Goal: Information Seeking & Learning: Learn about a topic

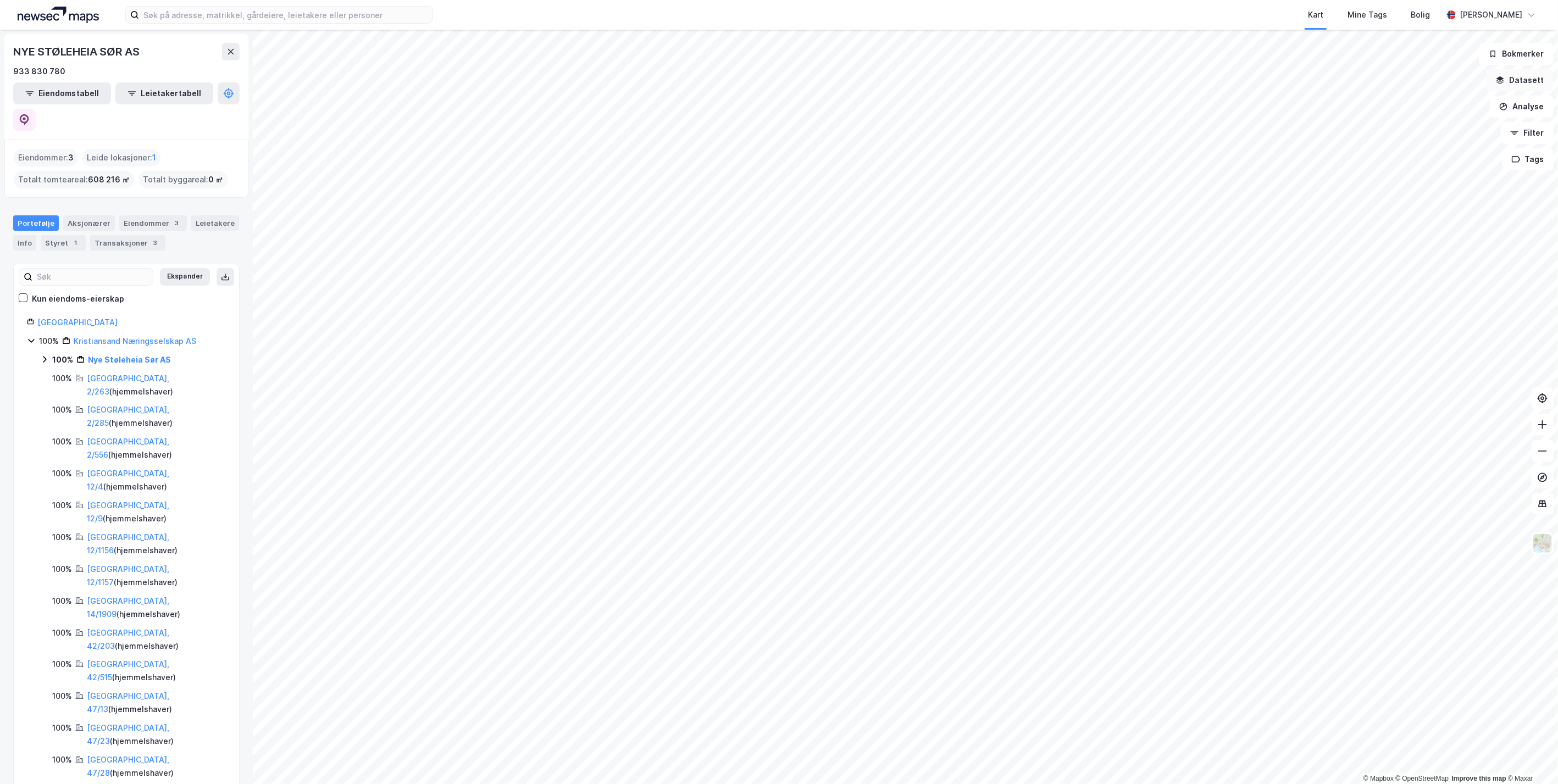
click at [1537, 83] on button "Datasett" at bounding box center [1520, 79] width 67 height 22
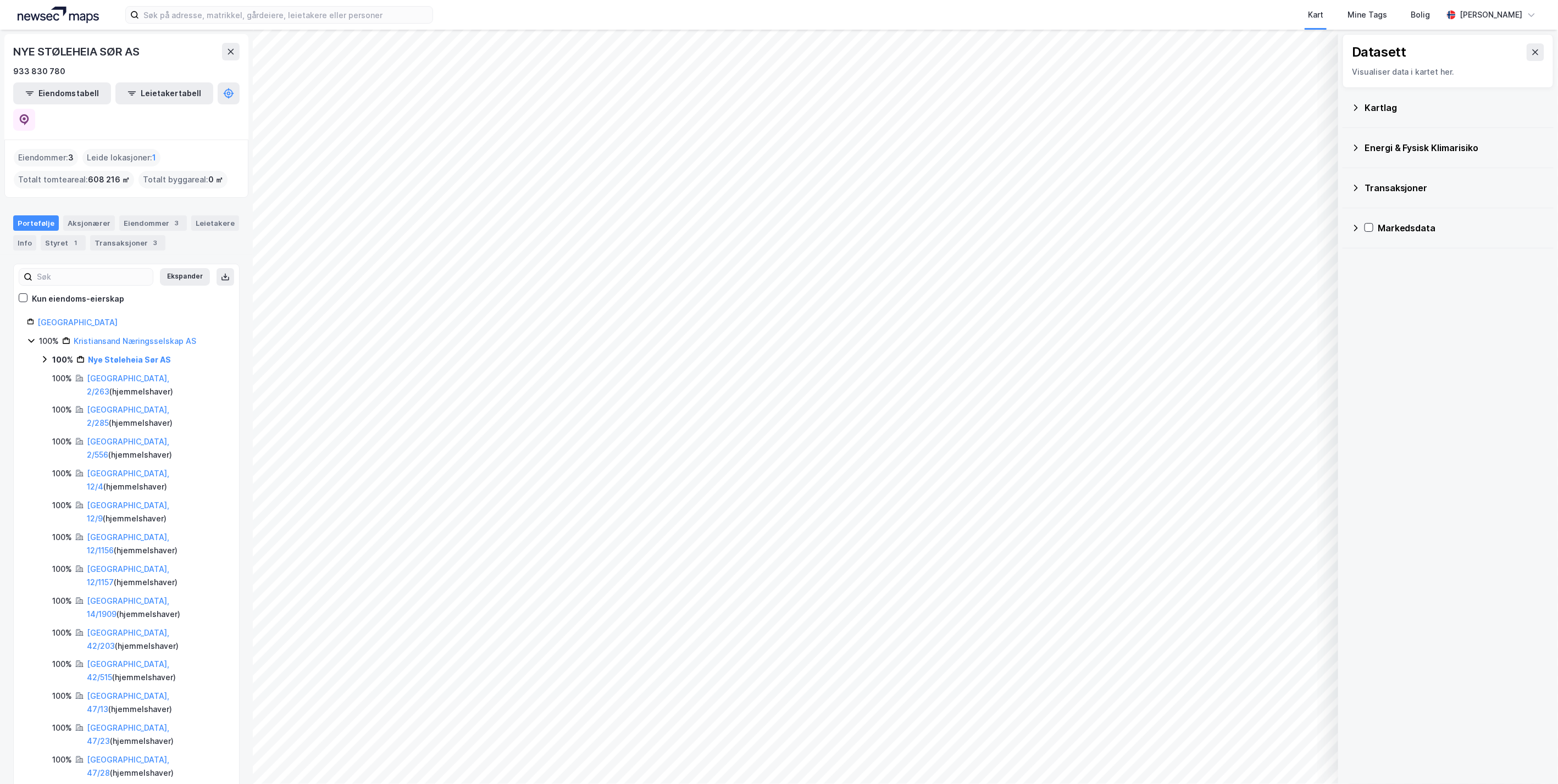
click at [1372, 144] on div "Energi & Fysisk Klimarisiko" at bounding box center [1454, 147] width 180 height 13
click at [1372, 344] on div "Transaksjoner" at bounding box center [1454, 346] width 180 height 13
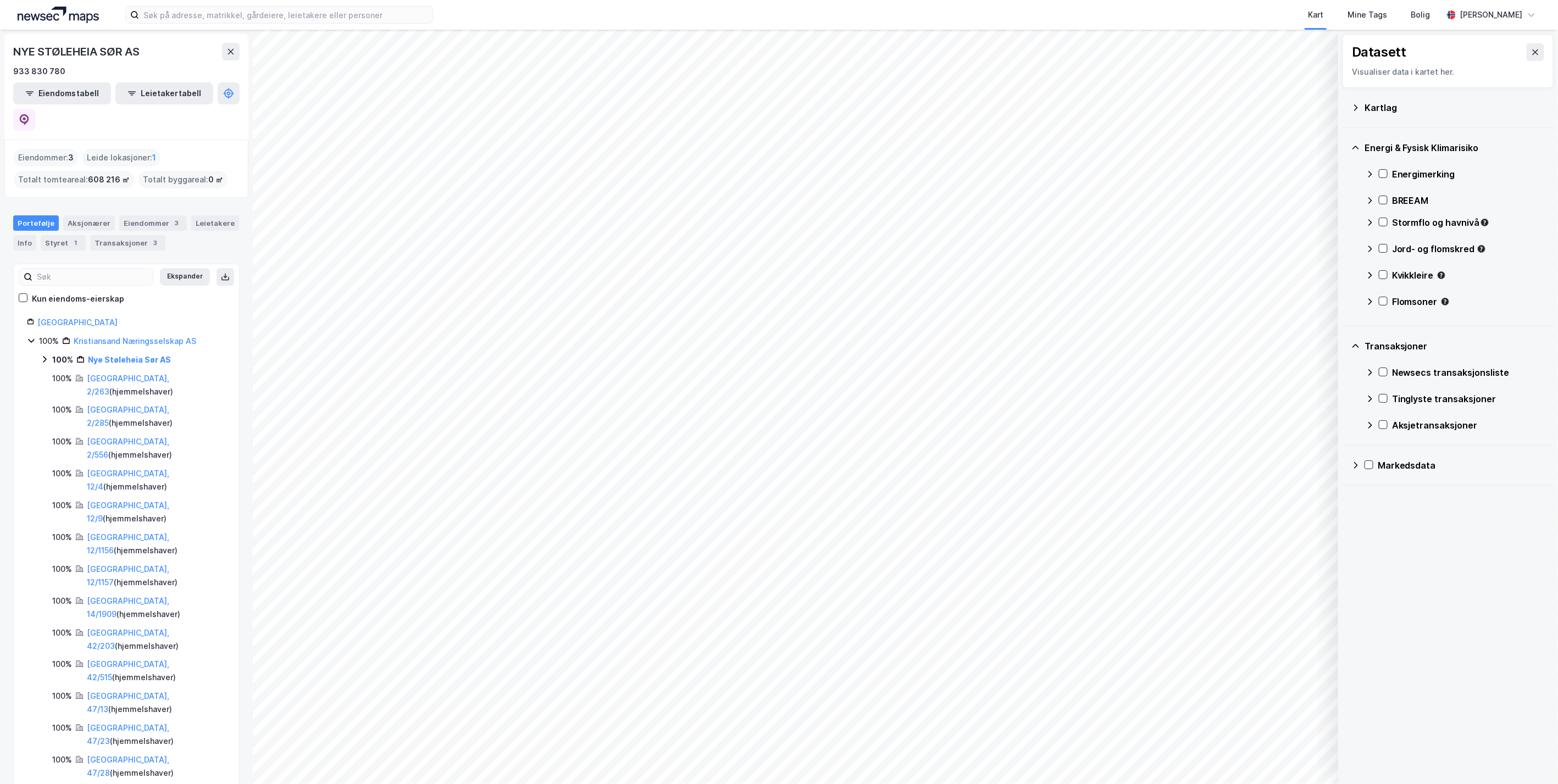
click at [1384, 111] on div "Kartlag" at bounding box center [1454, 107] width 180 height 13
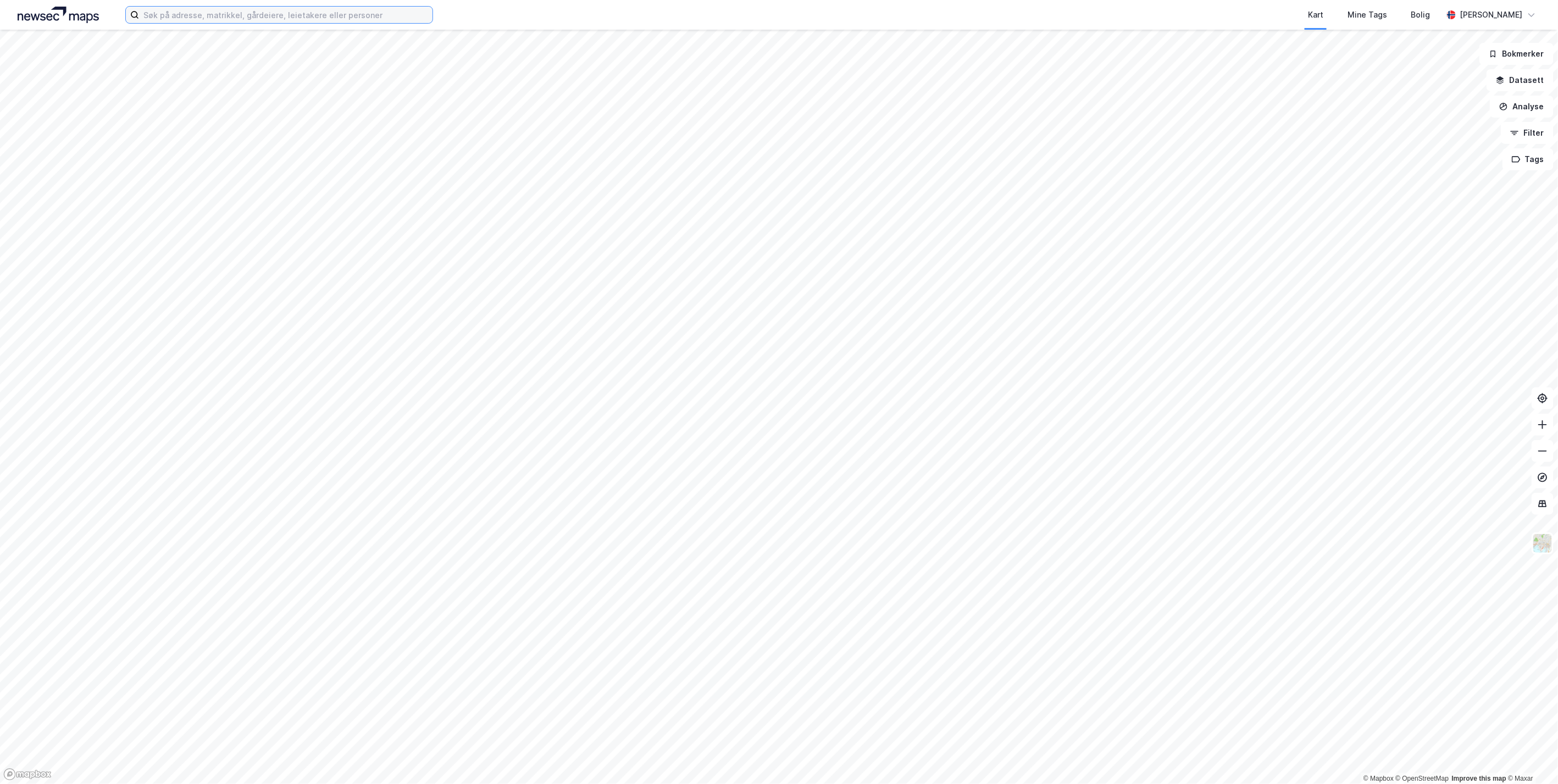
click at [182, 9] on input at bounding box center [286, 14] width 293 height 16
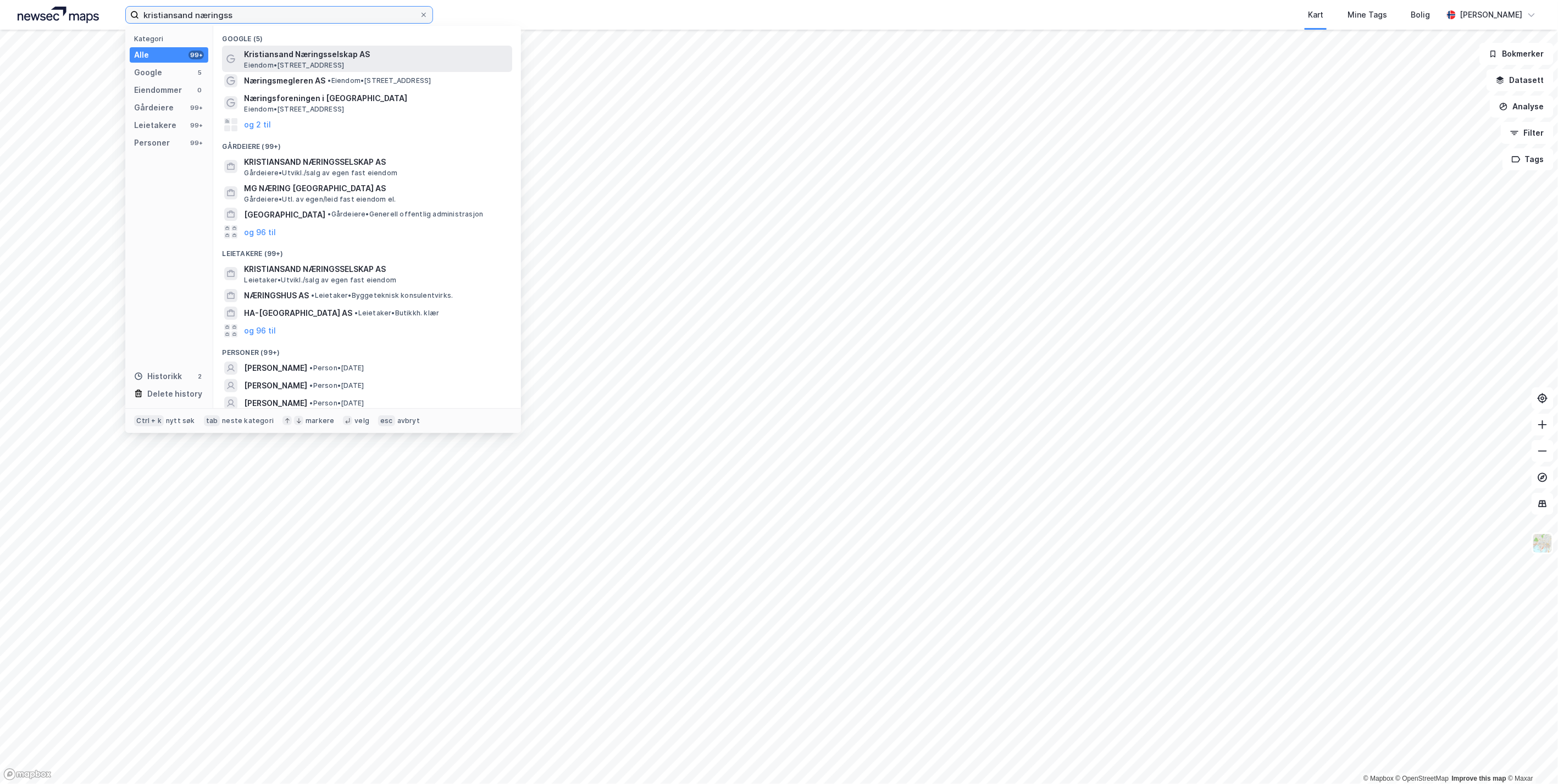
type input "kristiansand næringss"
click at [343, 48] on span "Kristiansand Næringsselskap AS" at bounding box center [375, 54] width 264 height 13
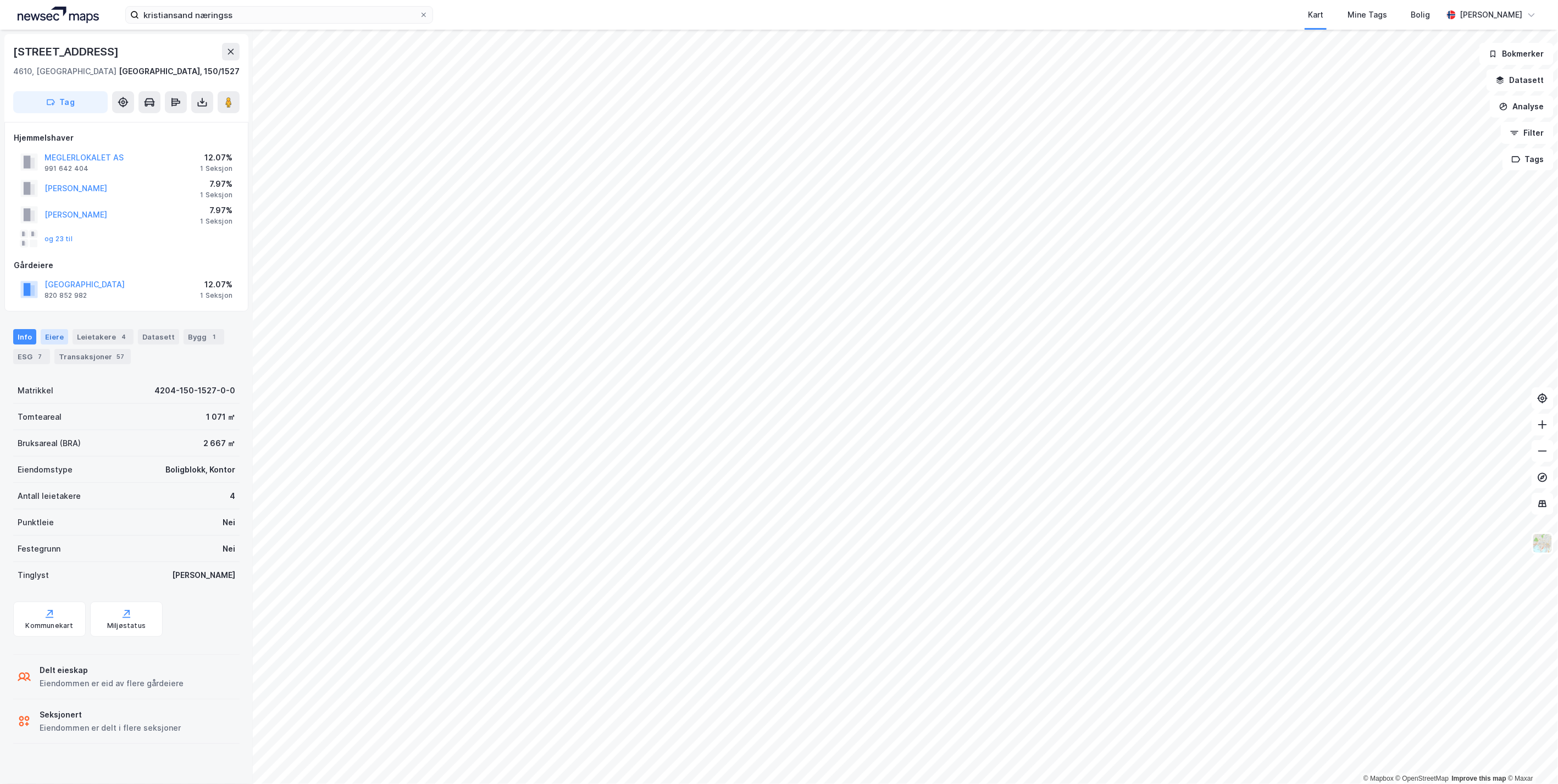
click at [48, 334] on div "Eiere" at bounding box center [54, 336] width 28 height 15
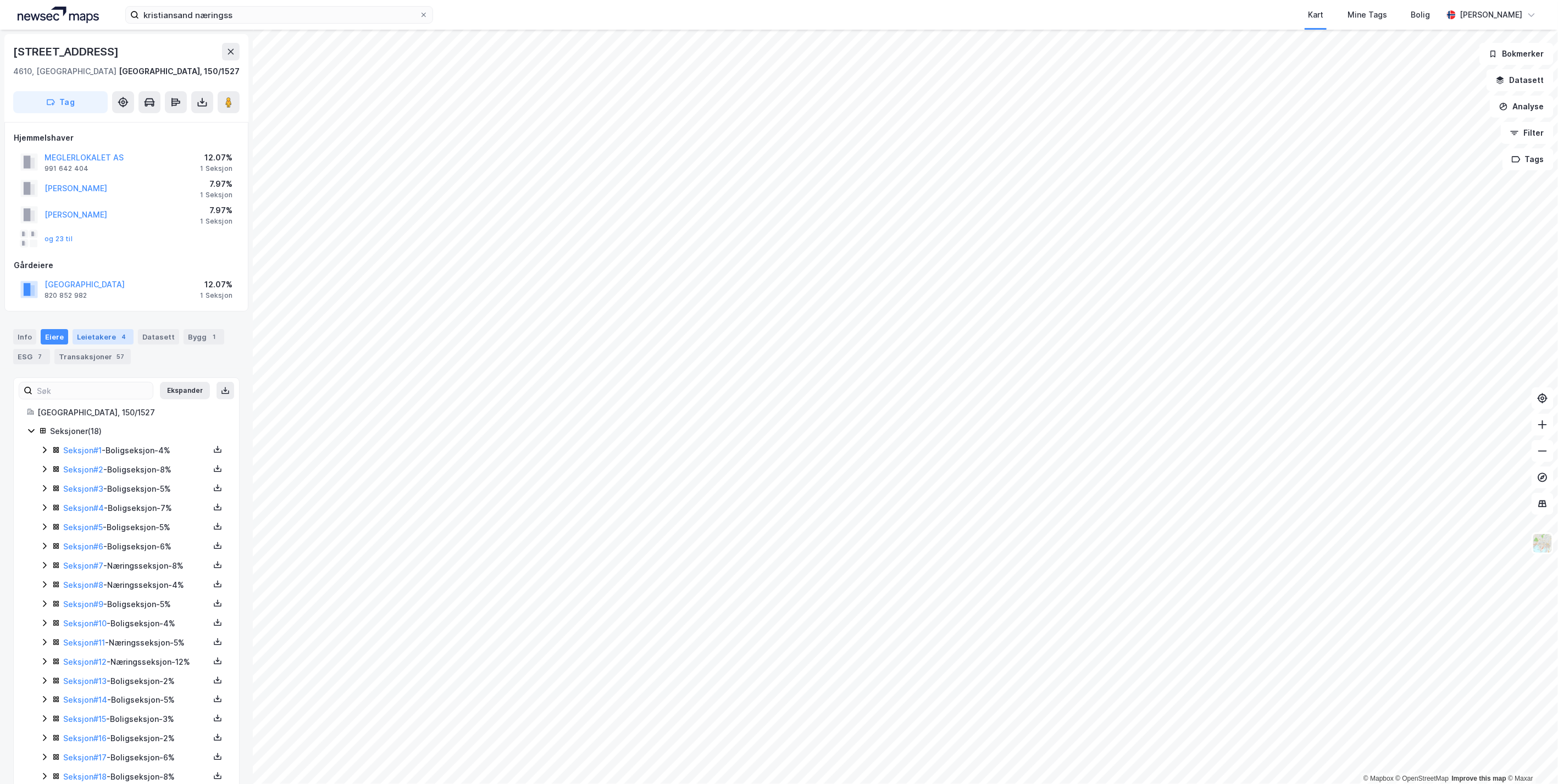
click at [97, 332] on div "Leietakere 4" at bounding box center [103, 336] width 61 height 15
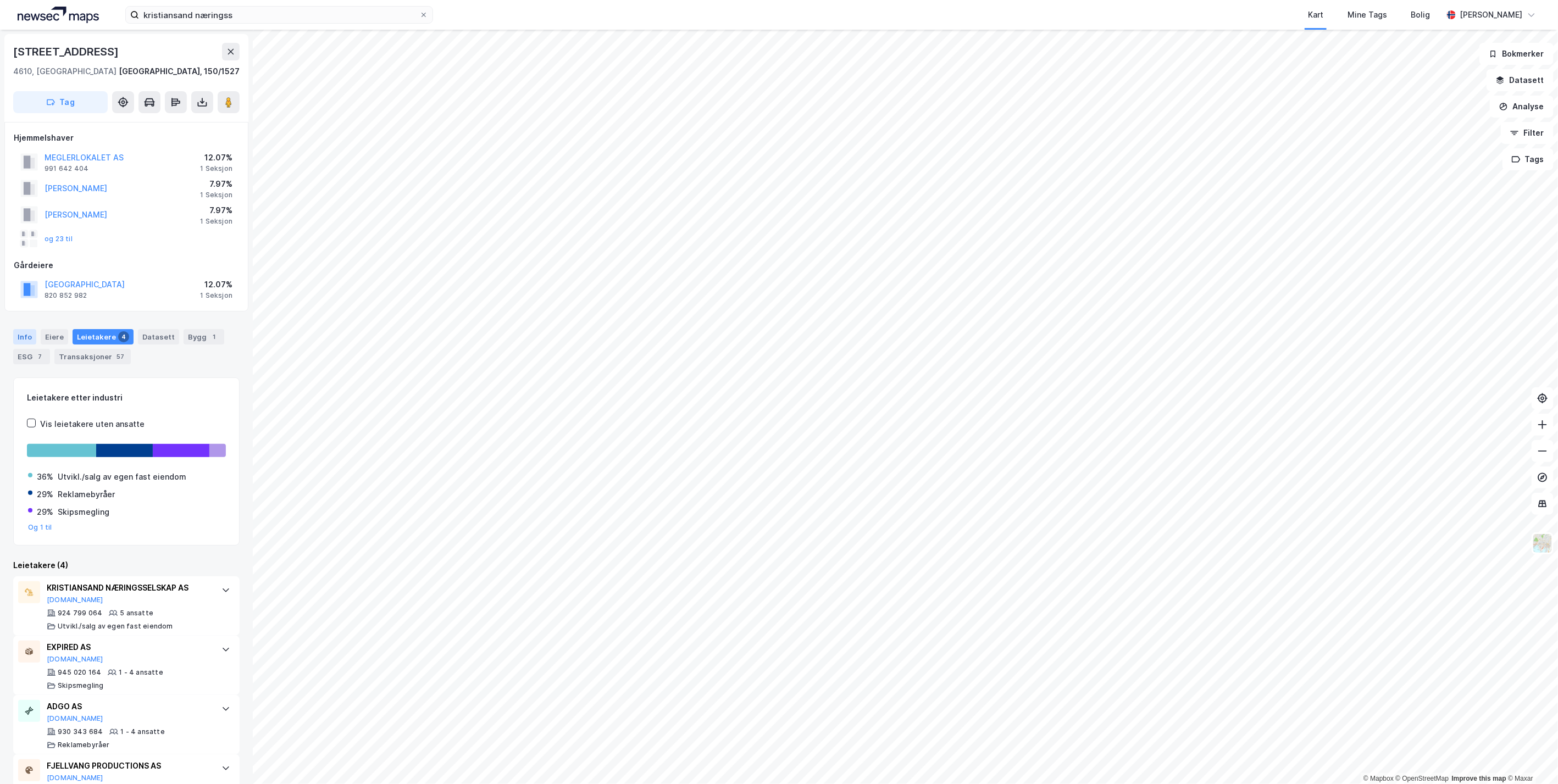
click at [22, 338] on div "Info" at bounding box center [25, 336] width 23 height 15
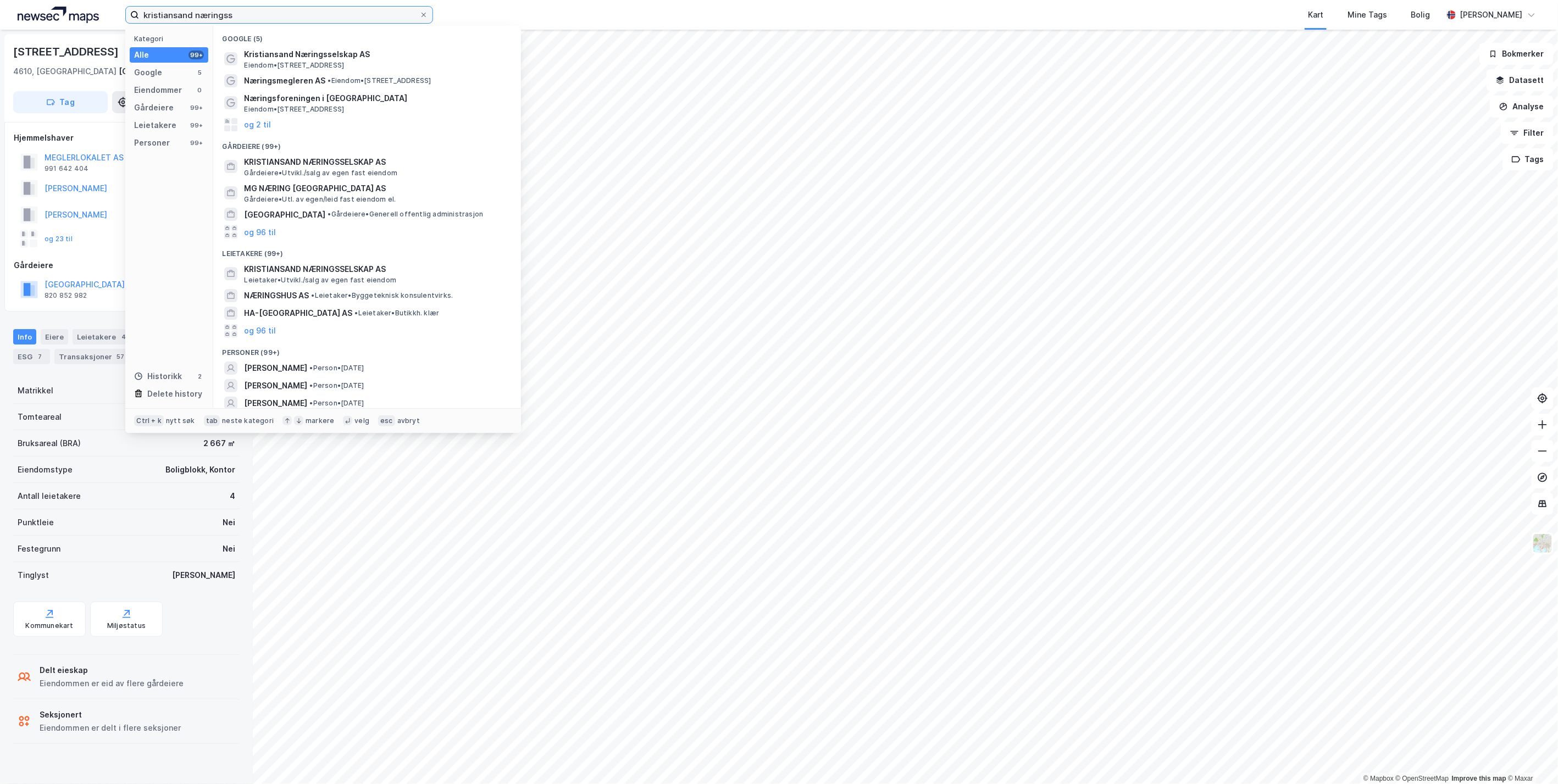
click at [239, 13] on input "kristiansand næringss" at bounding box center [280, 14] width 281 height 16
click at [341, 159] on span "KRISTIANSAND NÆRINGSSELSKAP AS" at bounding box center [375, 162] width 264 height 13
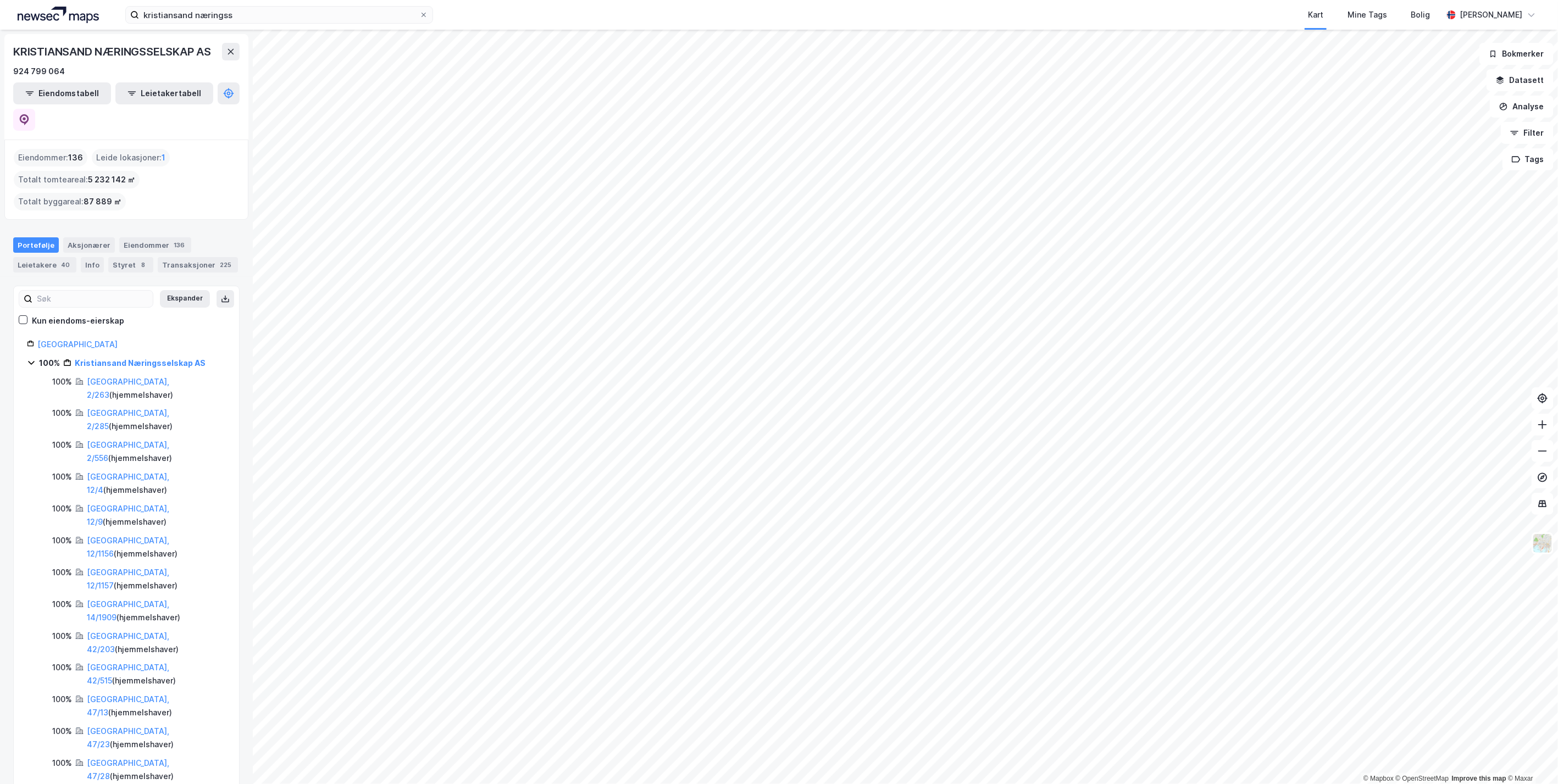
click at [33, 358] on icon at bounding box center [31, 363] width 9 height 9
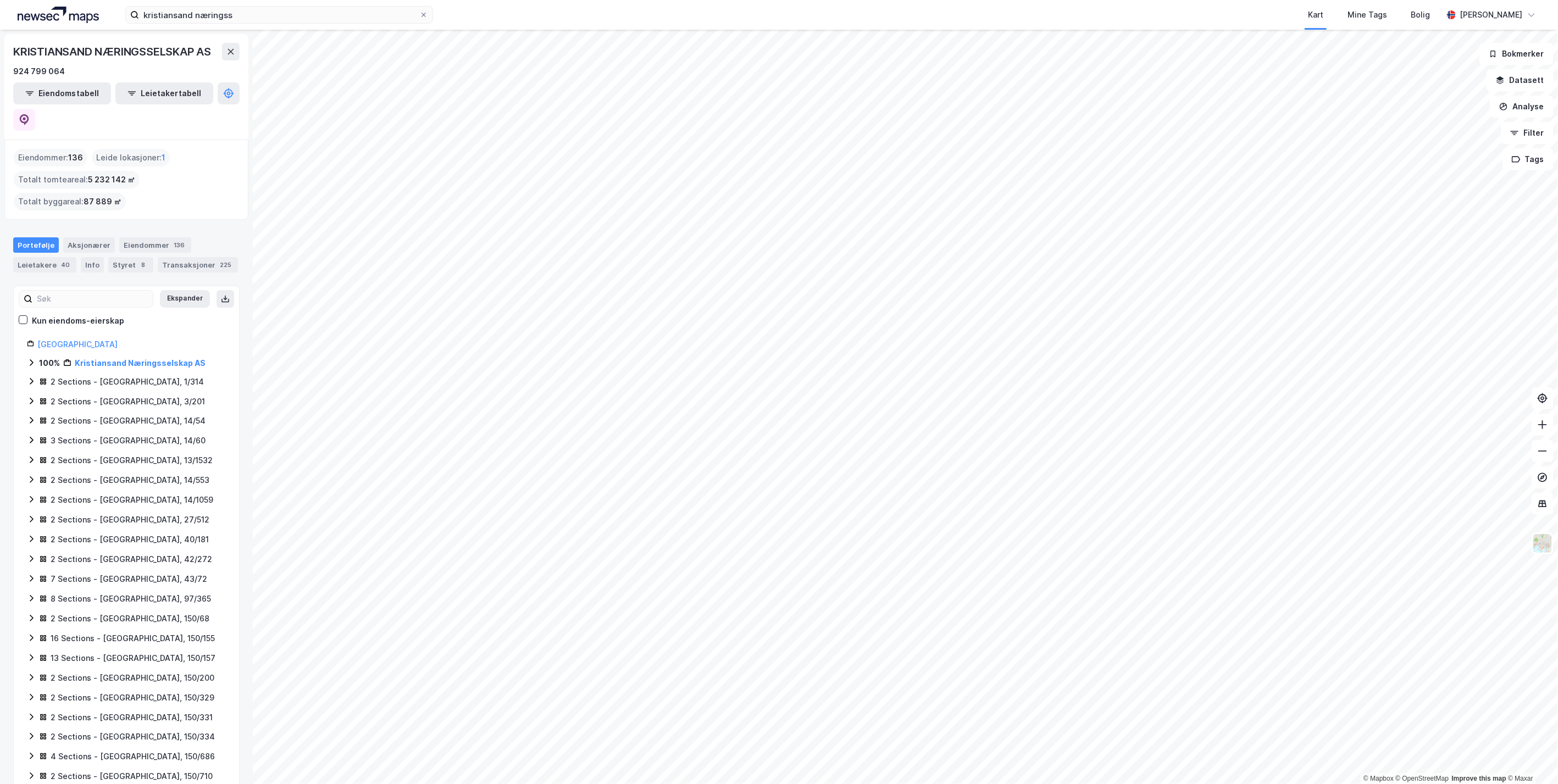
click at [30, 358] on icon at bounding box center [31, 363] width 9 height 9
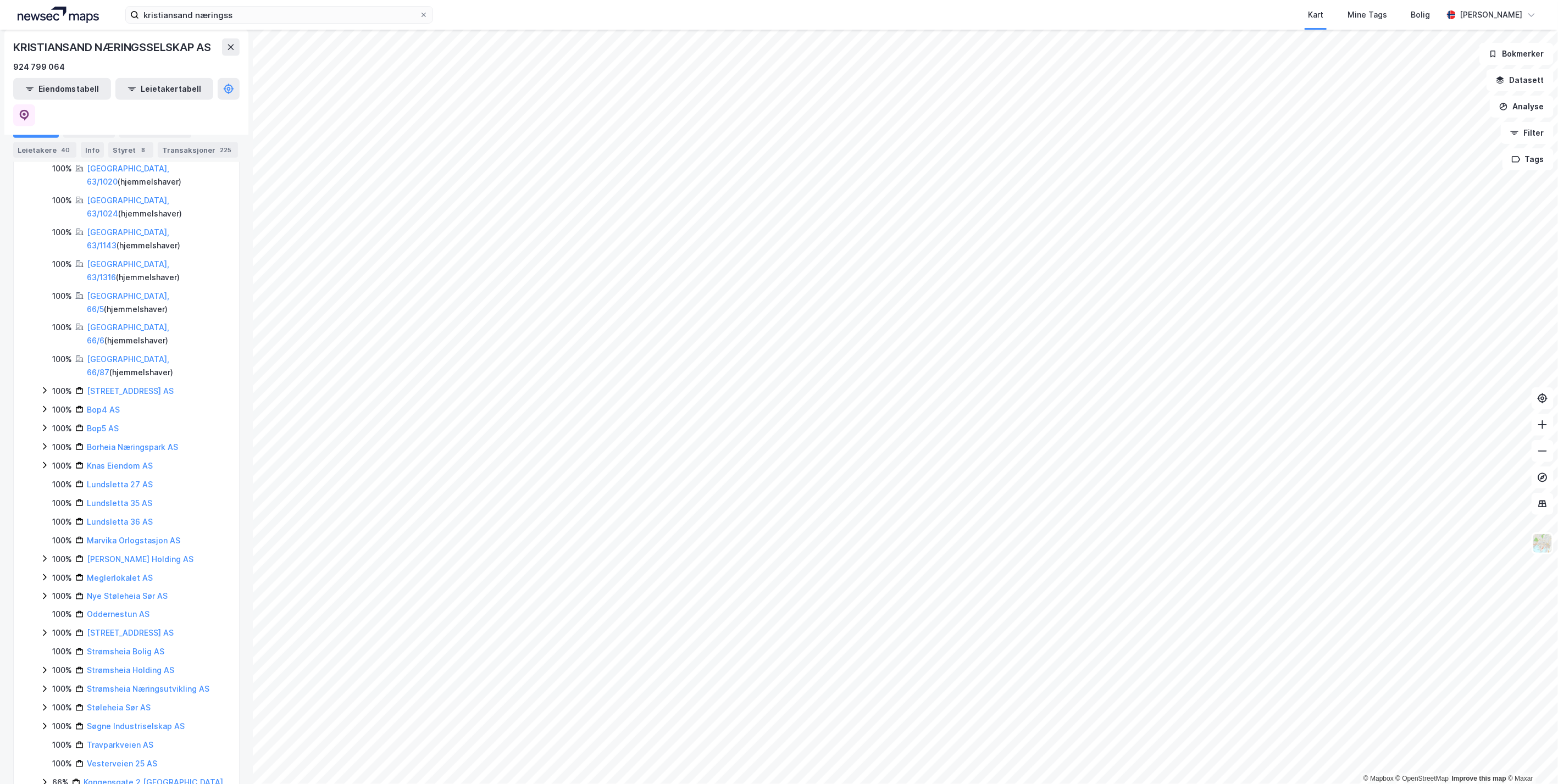
scroll to position [854, 0]
click at [44, 381] on icon at bounding box center [45, 384] width 4 height 6
click at [42, 463] on icon at bounding box center [45, 468] width 9 height 9
click at [43, 513] on icon at bounding box center [45, 518] width 9 height 9
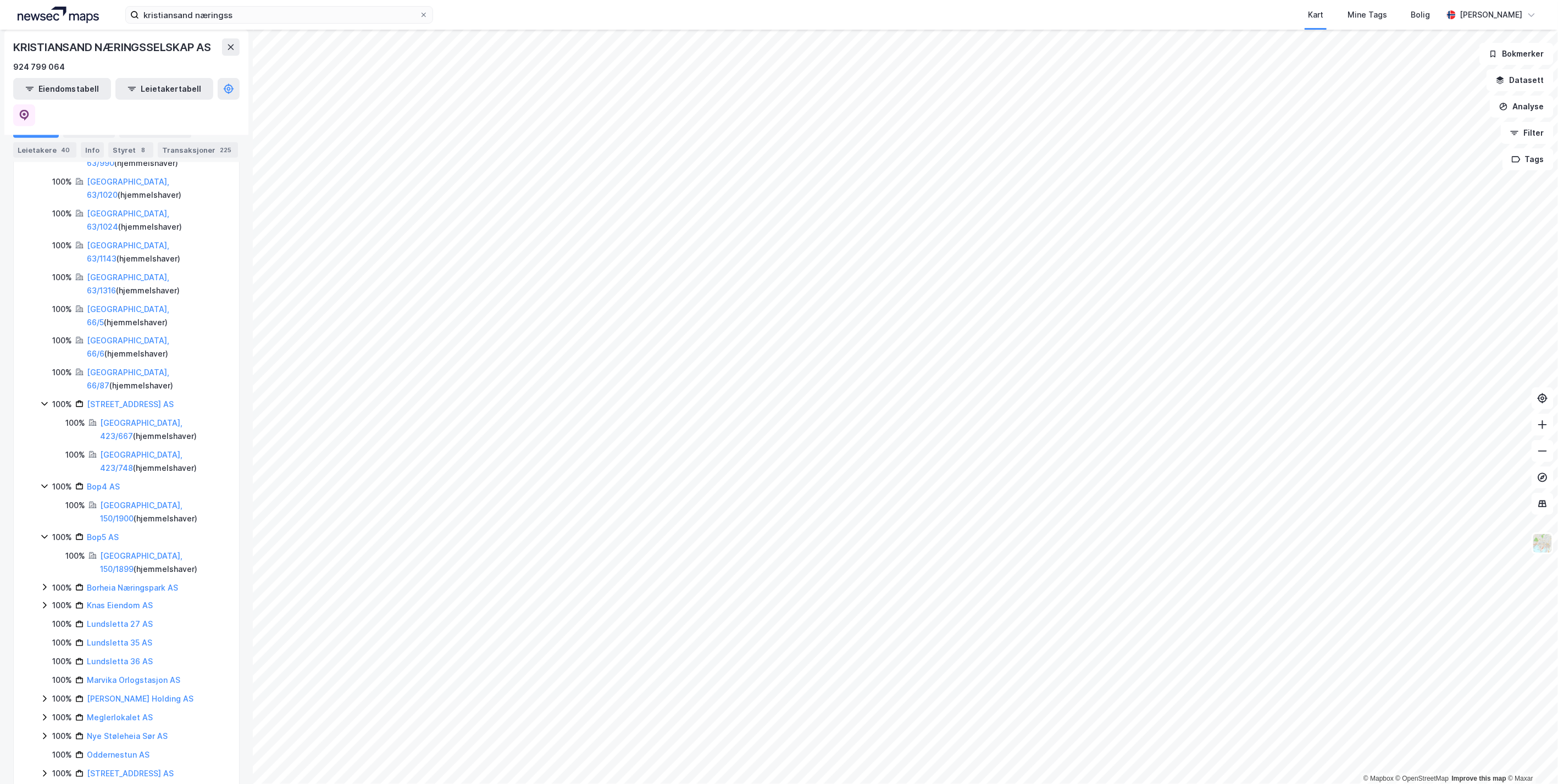
scroll to position [793, 0]
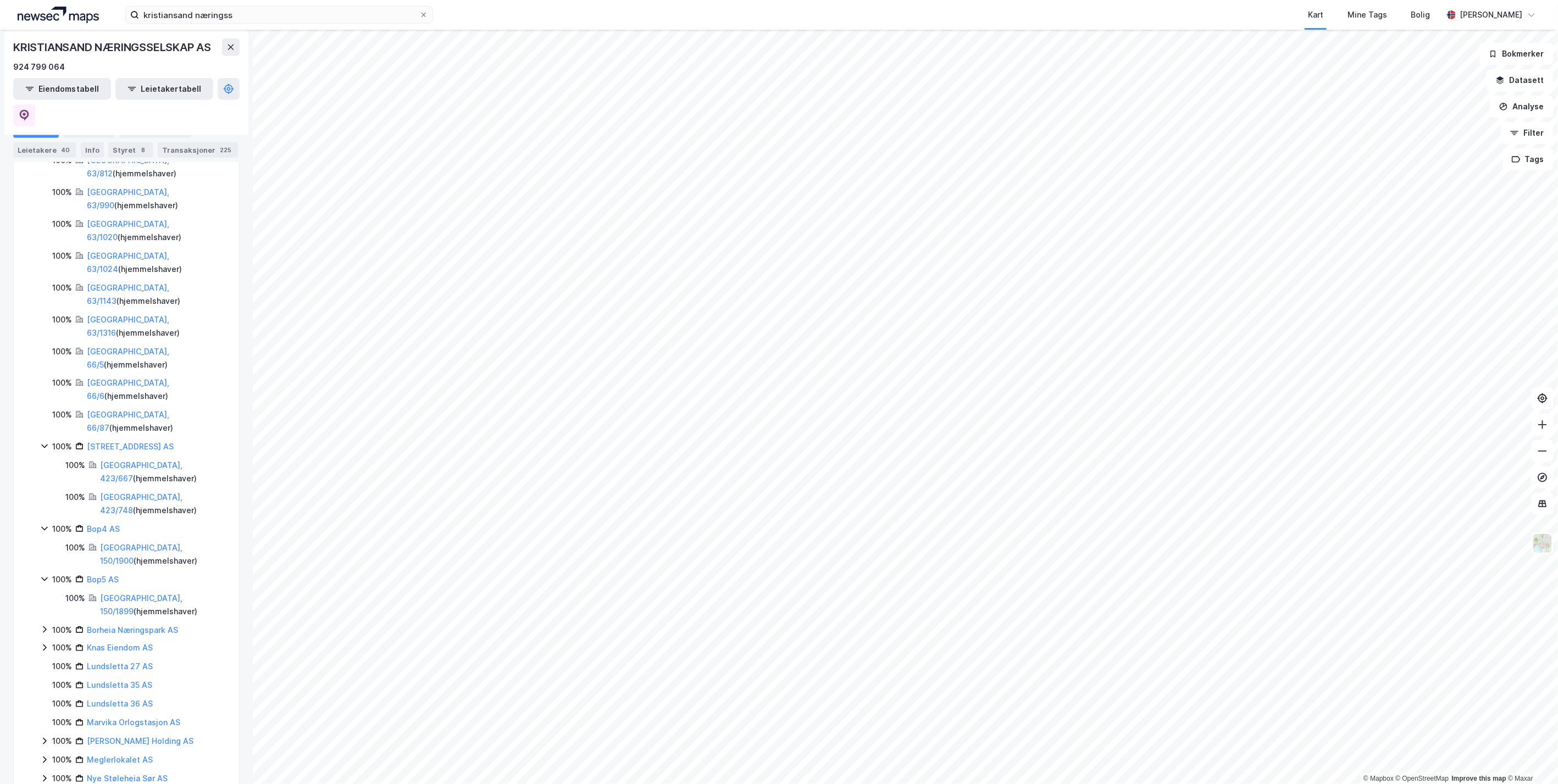
click at [43, 625] on icon at bounding box center [45, 630] width 9 height 9
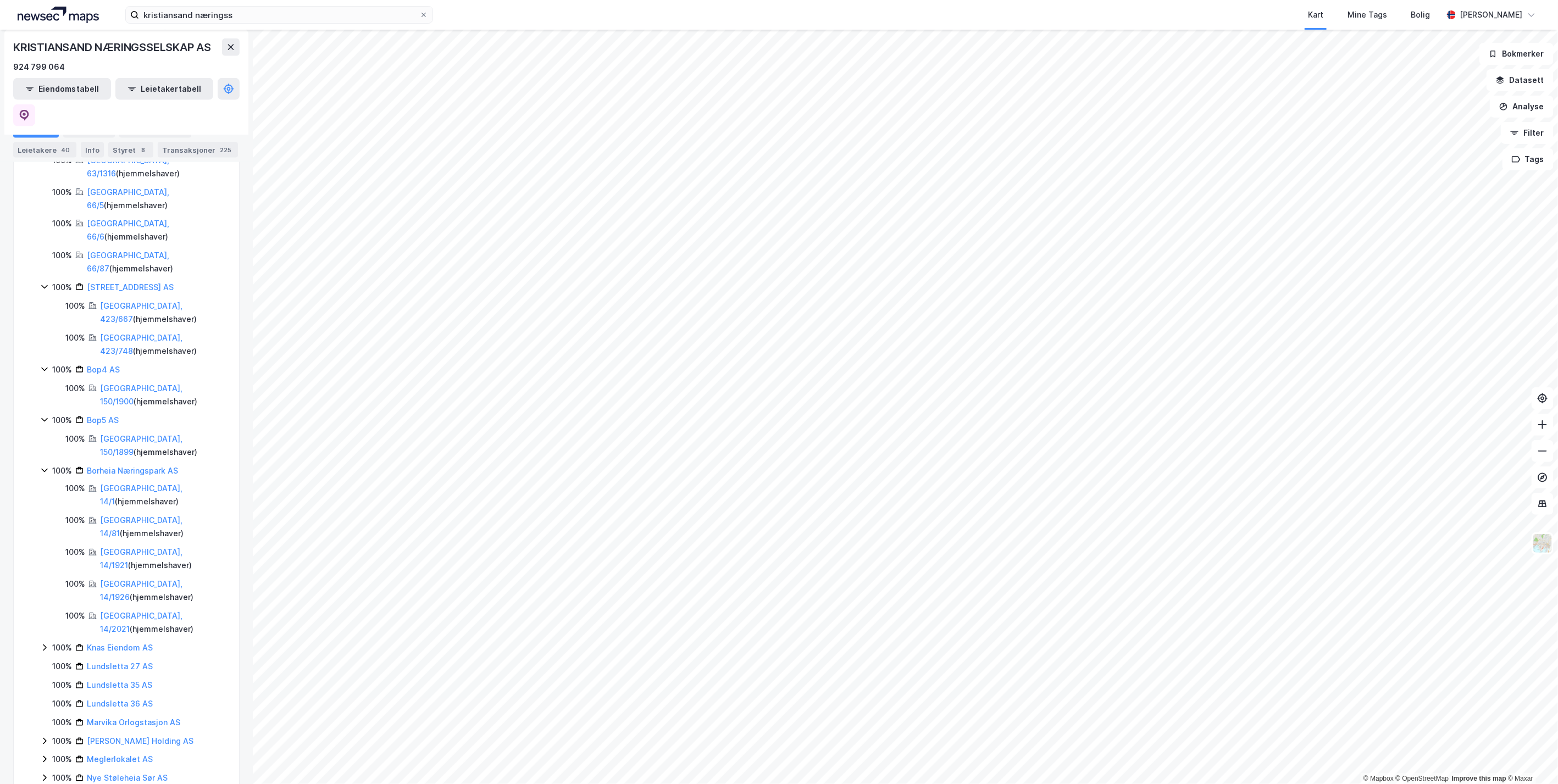
scroll to position [976, 0]
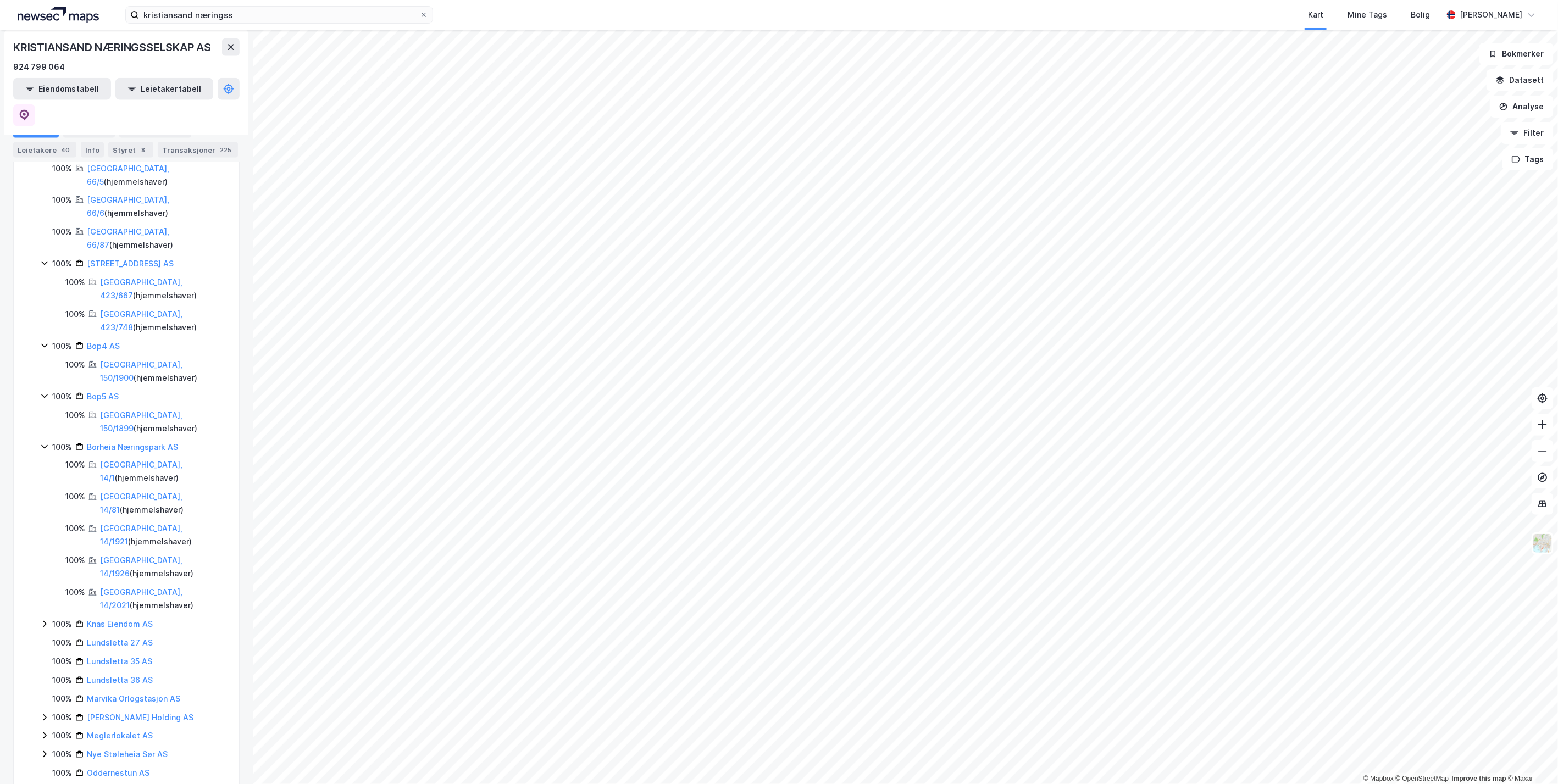
click at [45, 620] on icon at bounding box center [45, 624] width 9 height 9
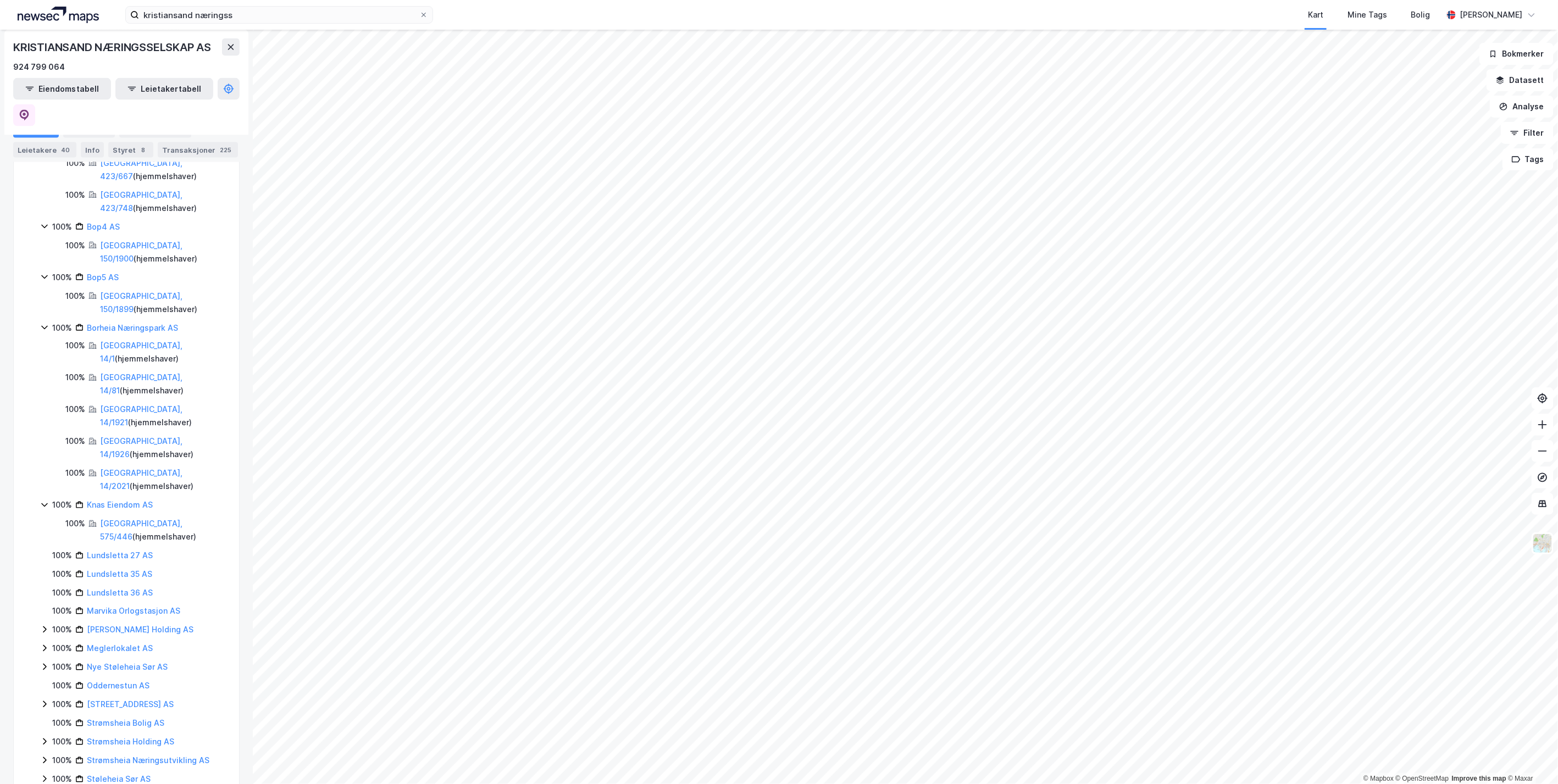
scroll to position [1098, 0]
click at [45, 497] on icon at bounding box center [45, 502] width 9 height 9
click at [40, 590] on icon at bounding box center [45, 595] width 9 height 9
click at [58, 629] on icon at bounding box center [58, 631] width 4 height 6
click at [55, 609] on icon at bounding box center [58, 613] width 9 height 9
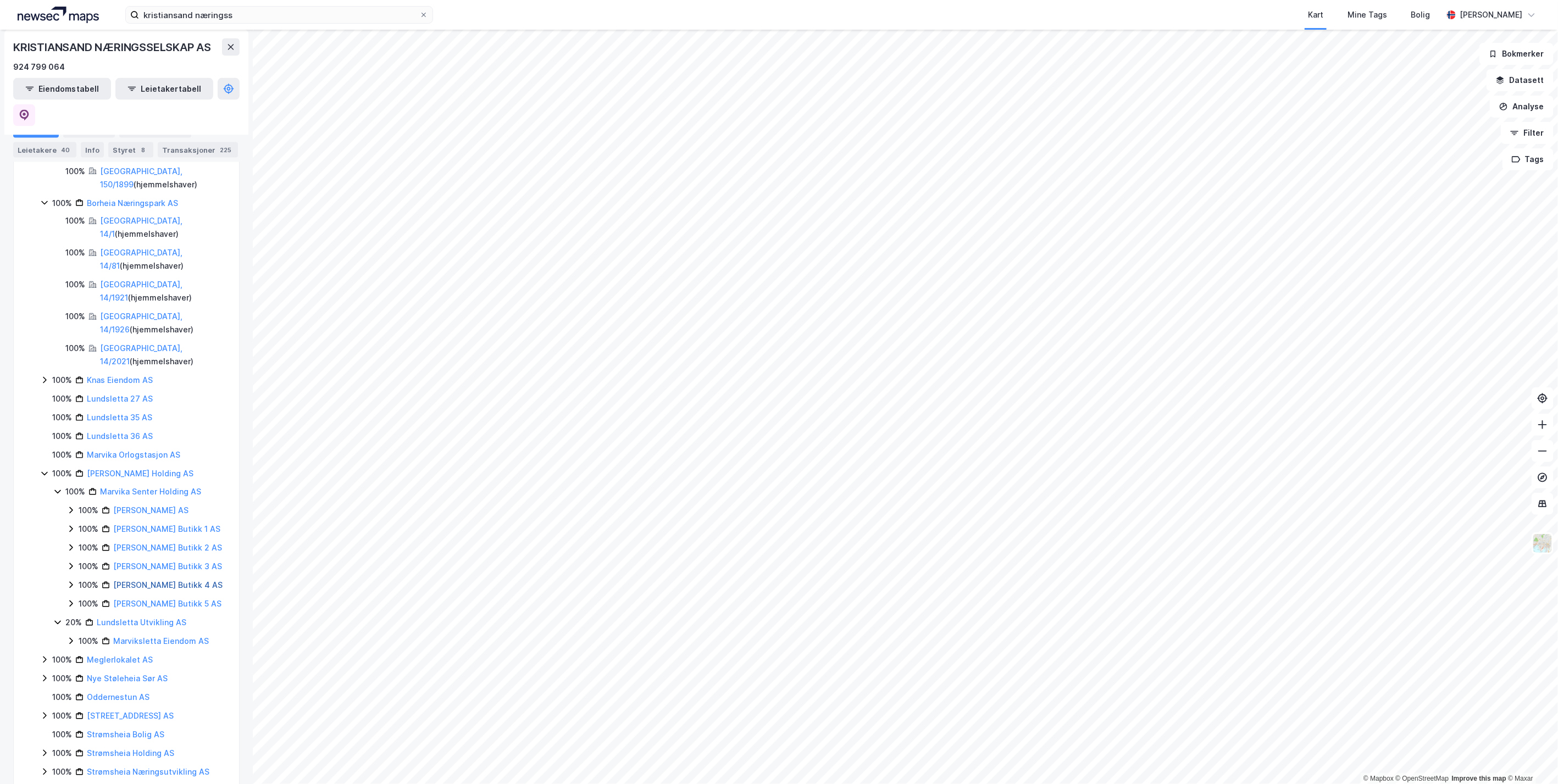
scroll to position [1221, 0]
click at [44, 655] on icon at bounding box center [45, 659] width 9 height 9
click at [42, 705] on icon at bounding box center [45, 710] width 9 height 9
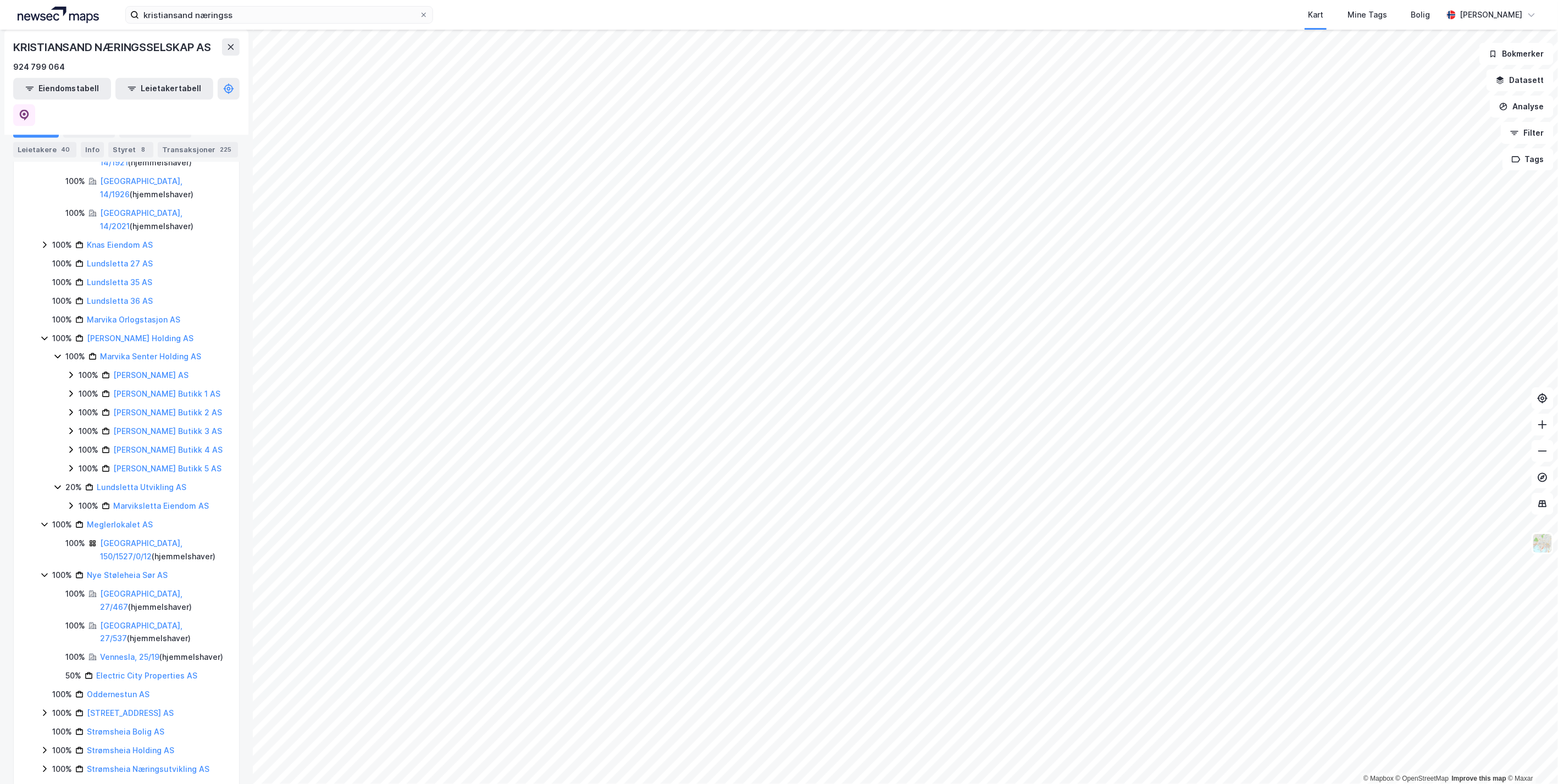
scroll to position [1404, 0]
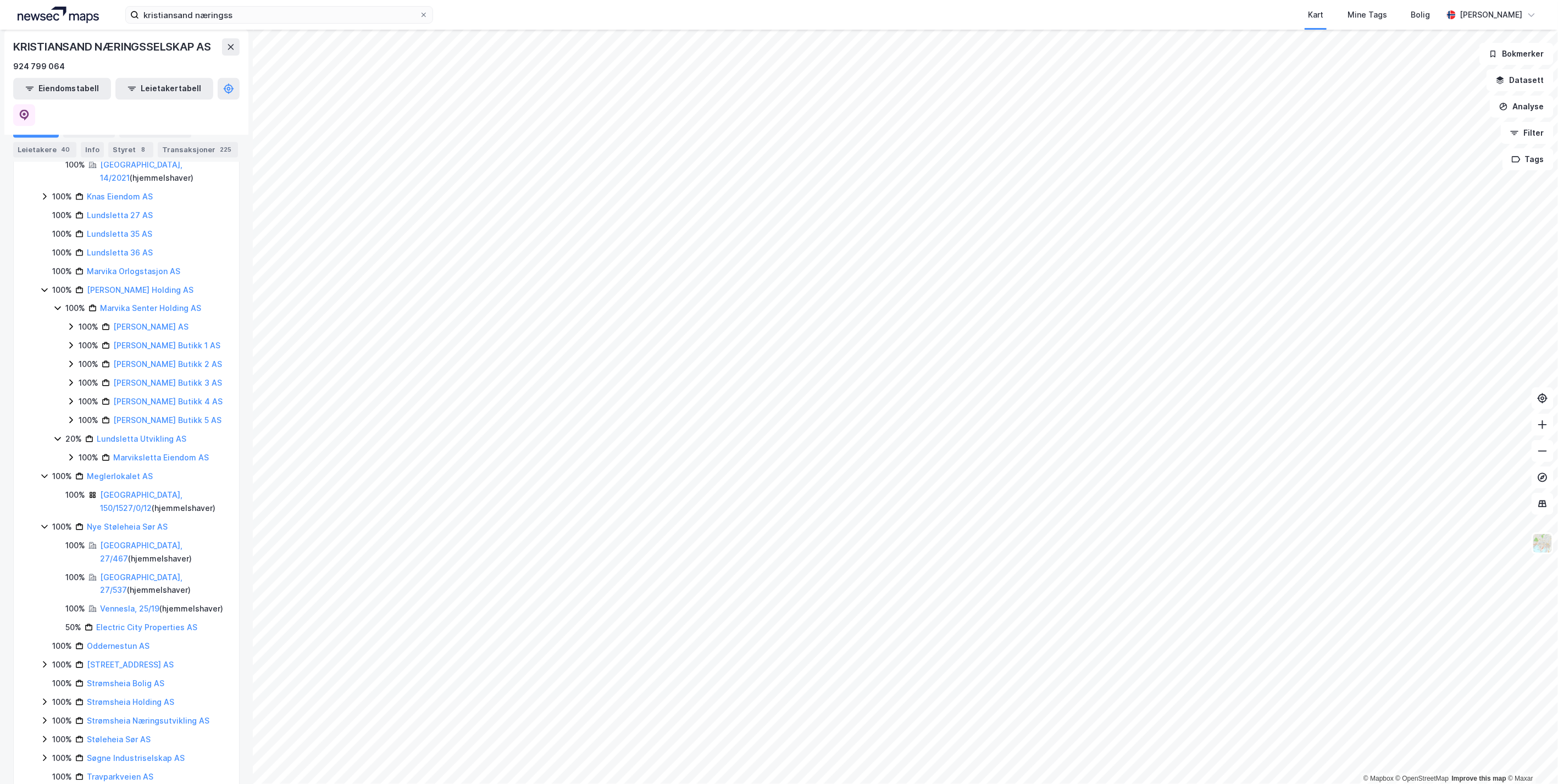
click at [43, 660] on icon at bounding box center [45, 664] width 9 height 9
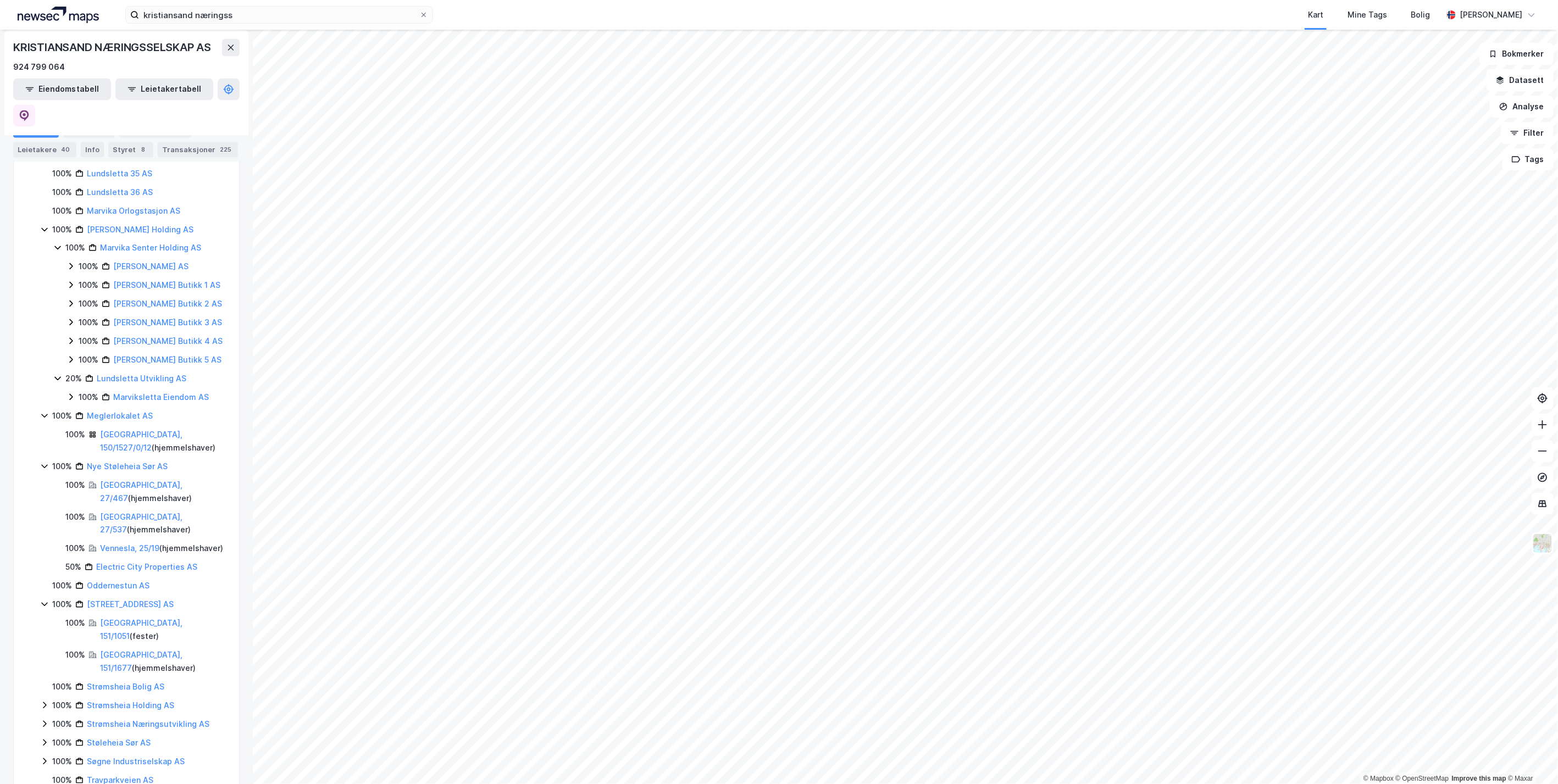
click at [44, 700] on icon at bounding box center [45, 705] width 9 height 9
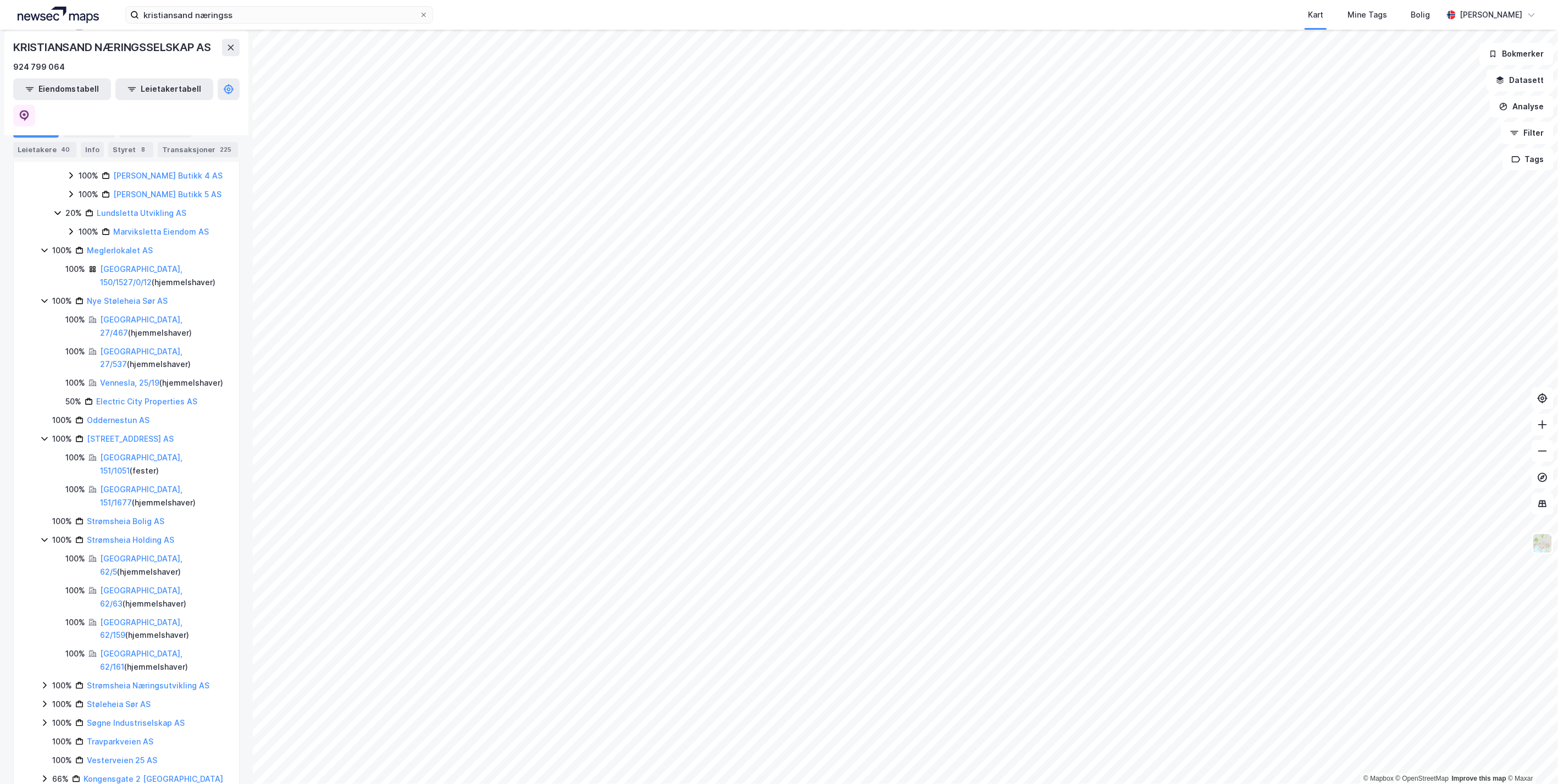
scroll to position [1647, 0]
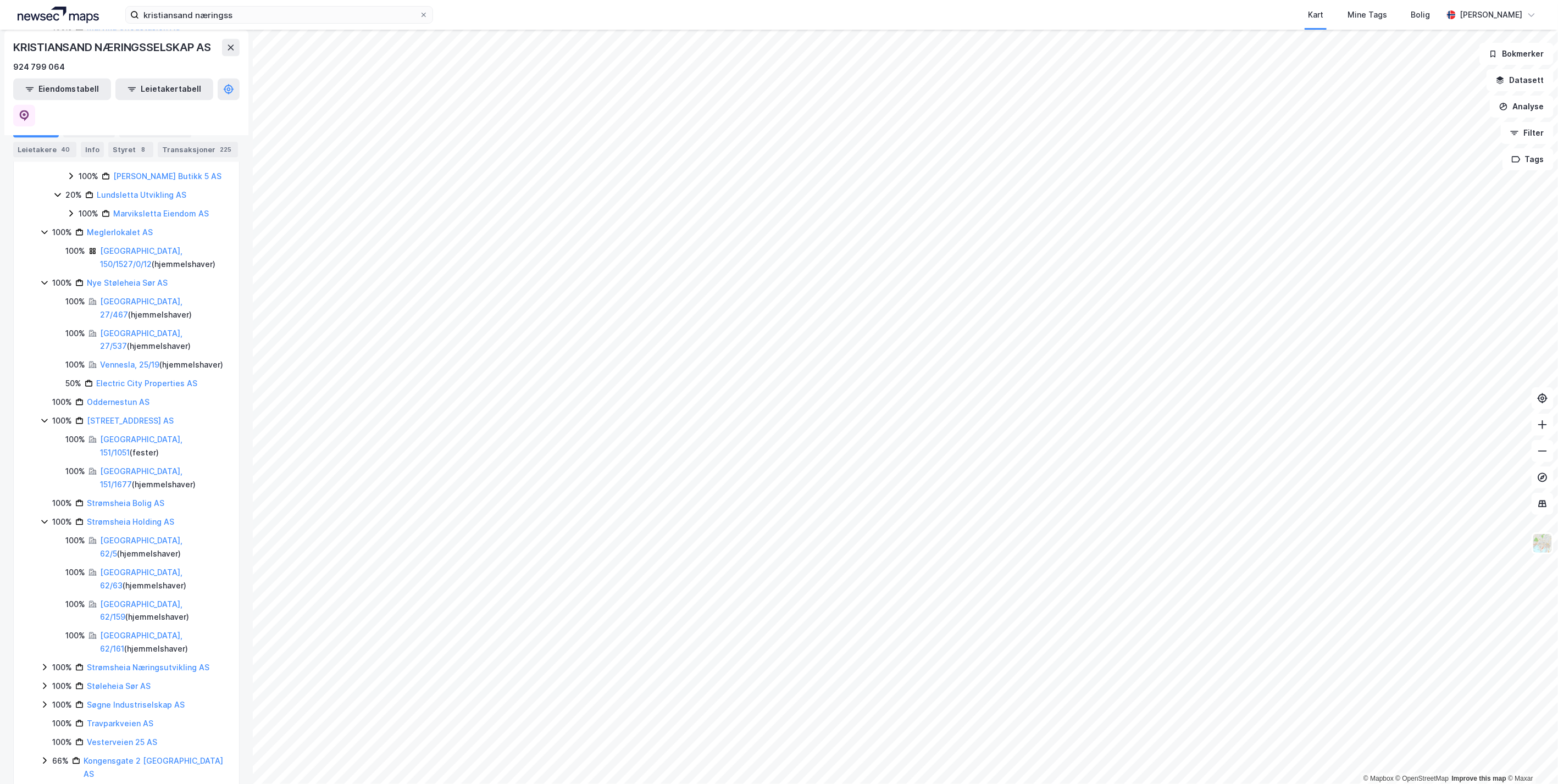
click at [45, 664] on icon at bounding box center [45, 667] width 4 height 6
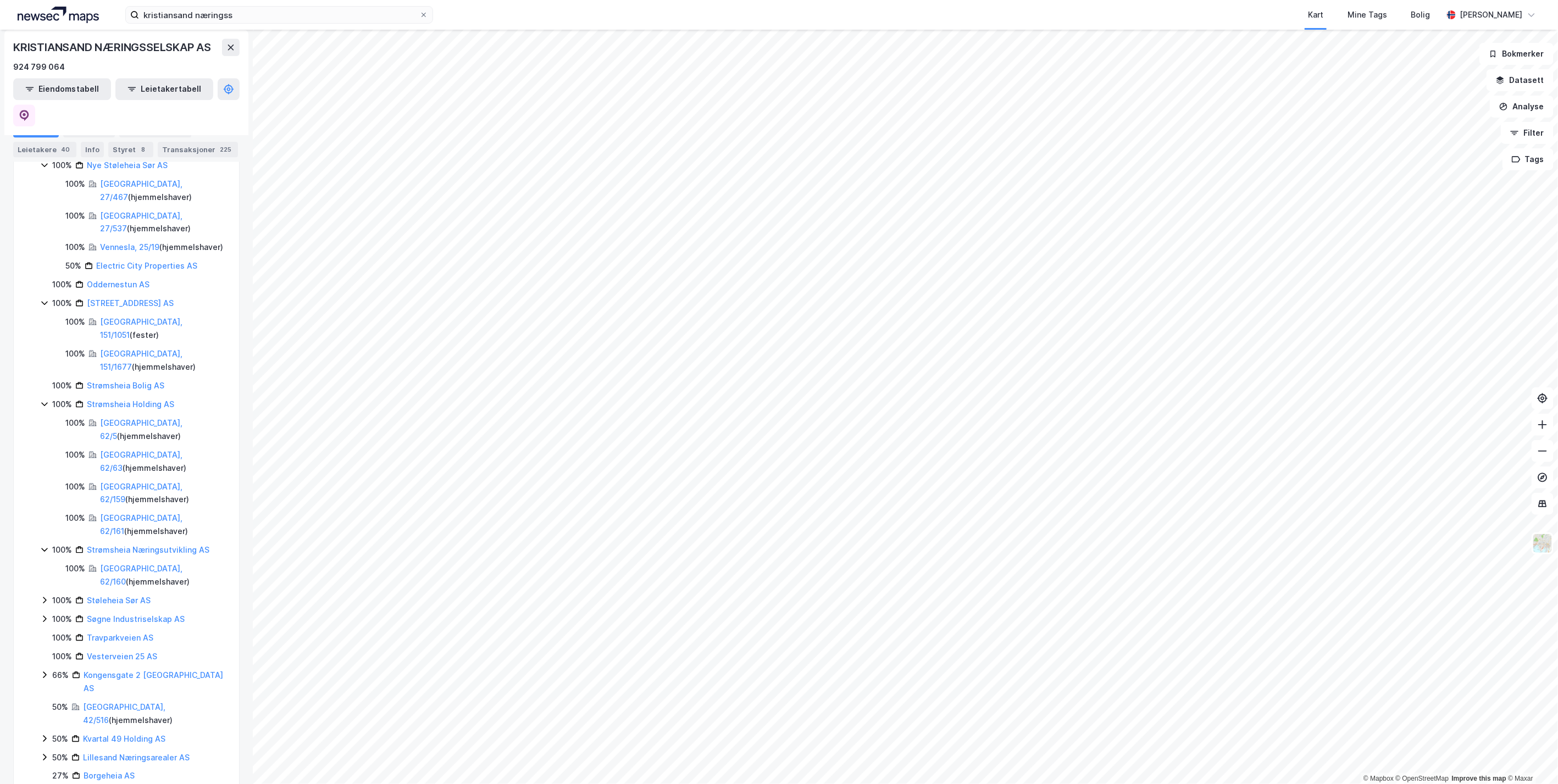
scroll to position [1770, 0]
click at [44, 591] on icon at bounding box center [45, 596] width 9 height 9
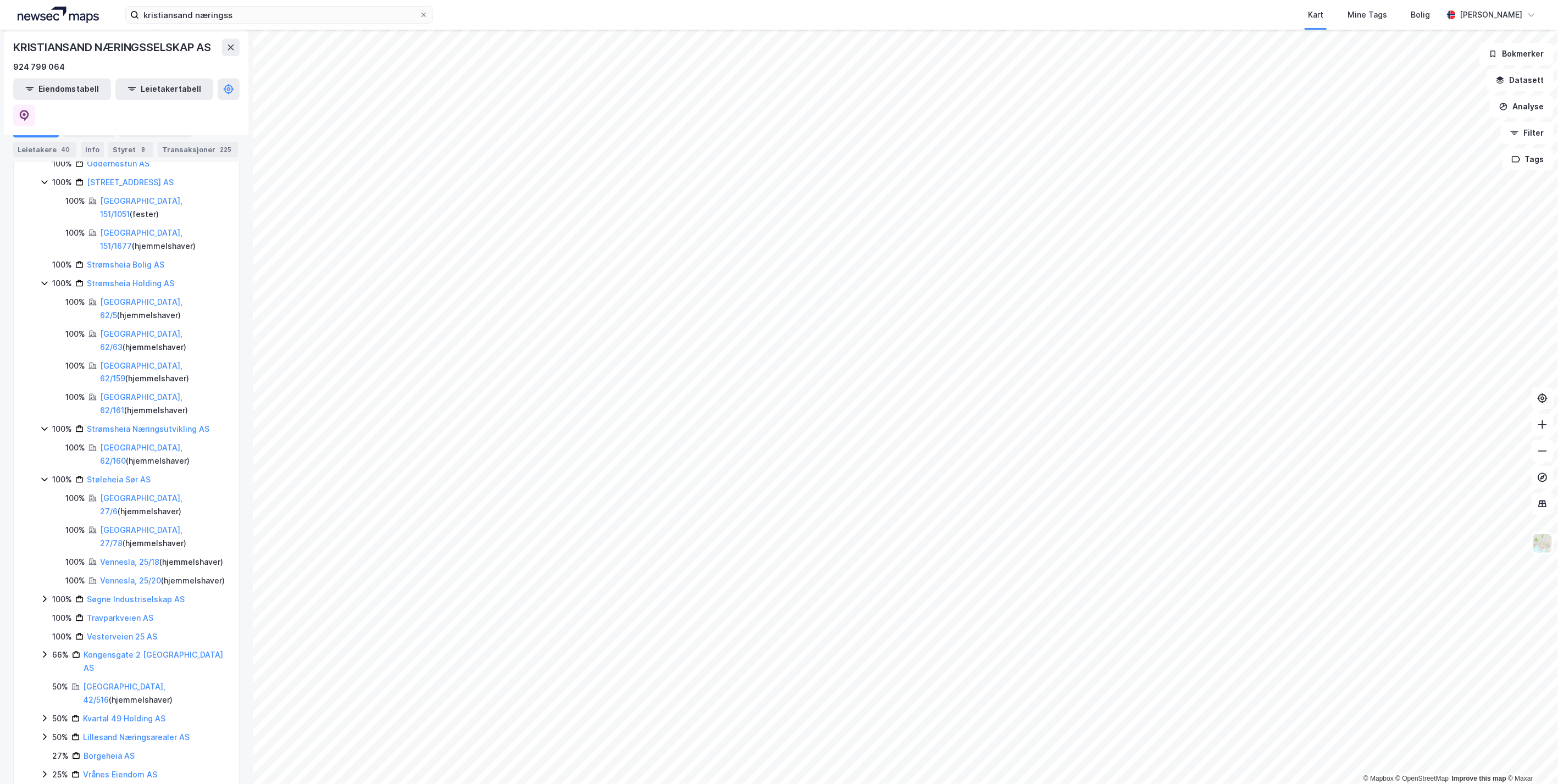
scroll to position [1891, 0]
click at [44, 588] on icon at bounding box center [45, 593] width 9 height 9
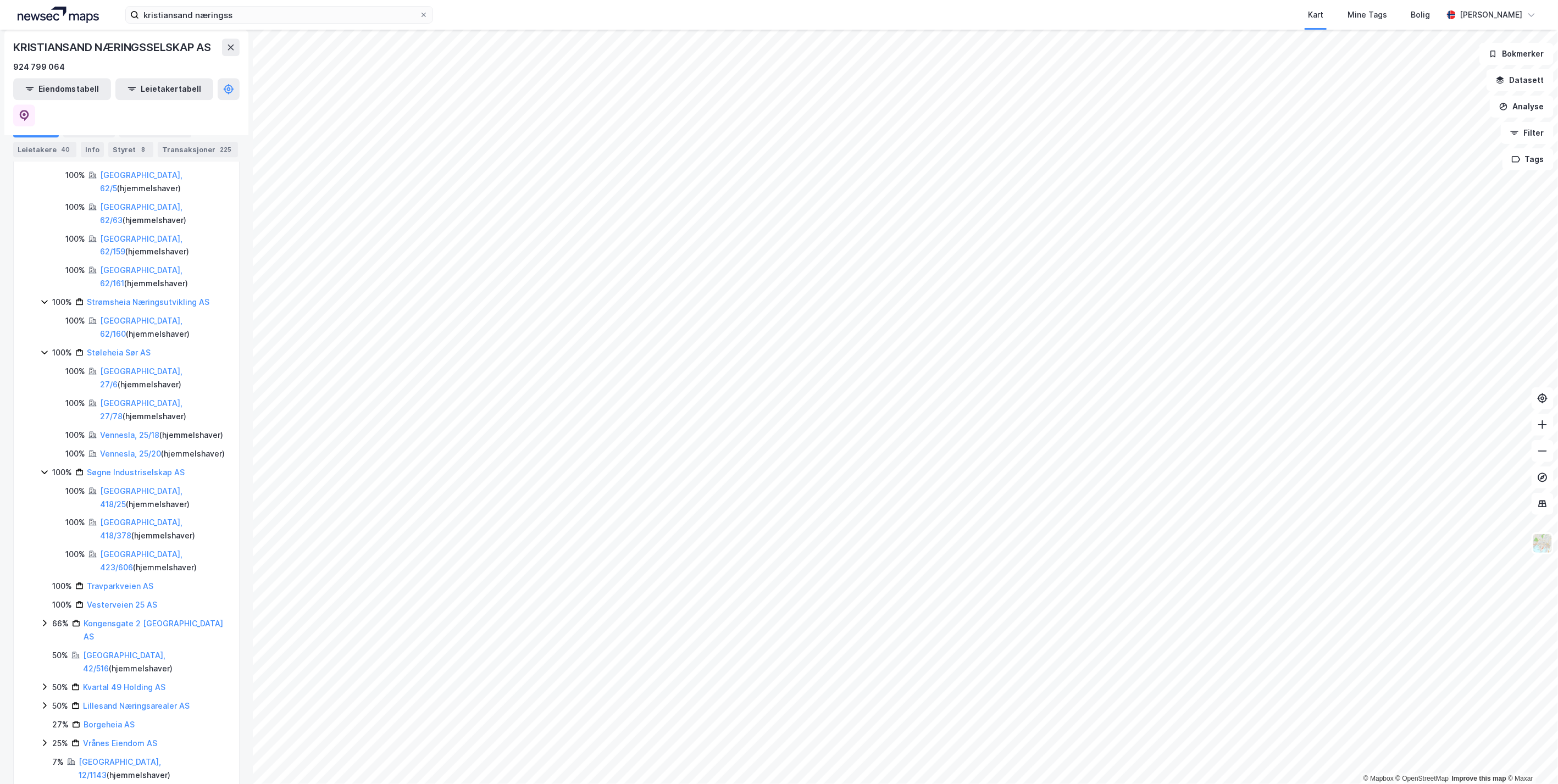
scroll to position [2014, 0]
click at [40, 618] on icon at bounding box center [45, 622] width 9 height 9
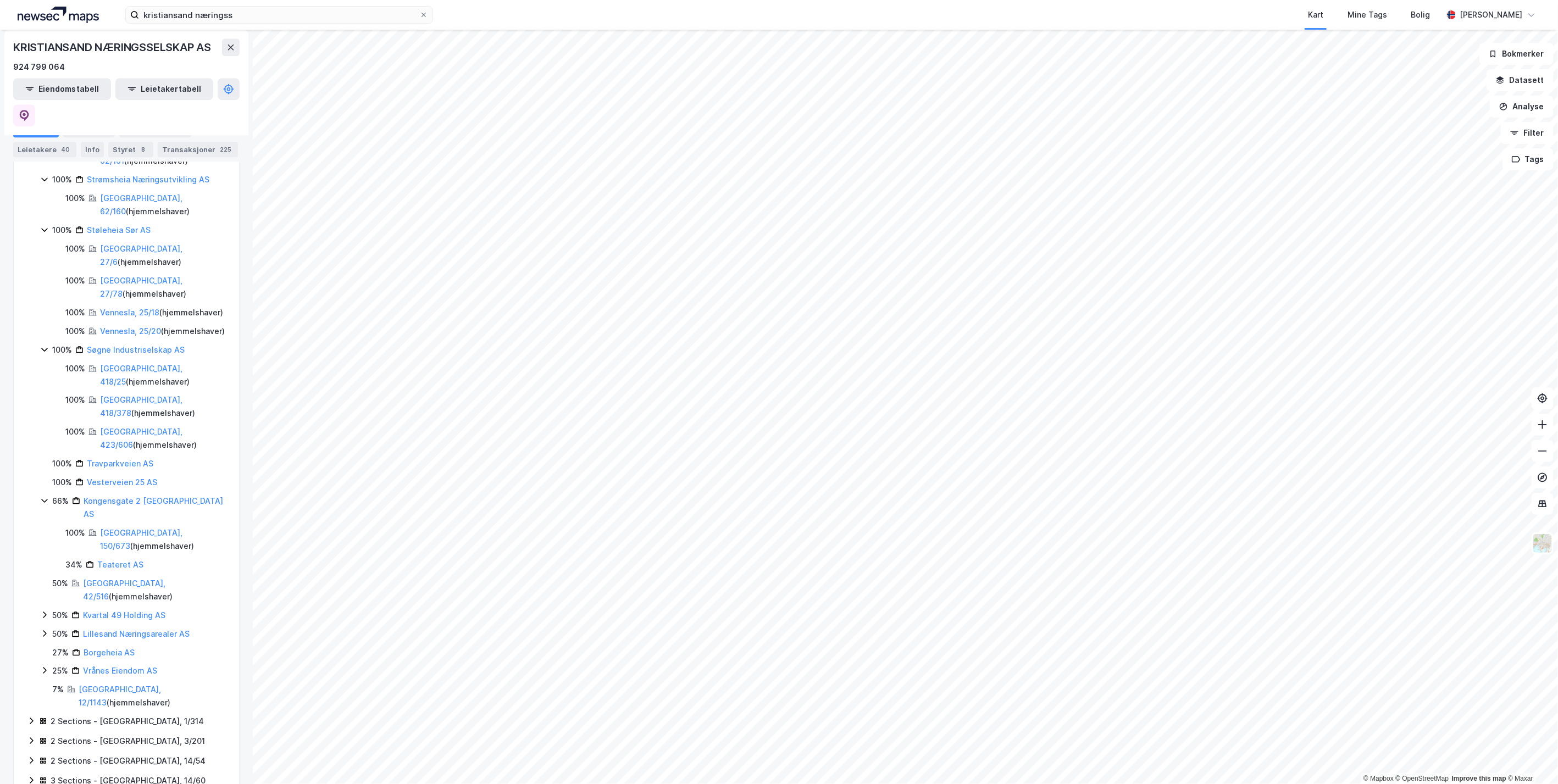
click at [44, 665] on icon at bounding box center [45, 670] width 9 height 9
click at [46, 629] on icon at bounding box center [45, 633] width 9 height 9
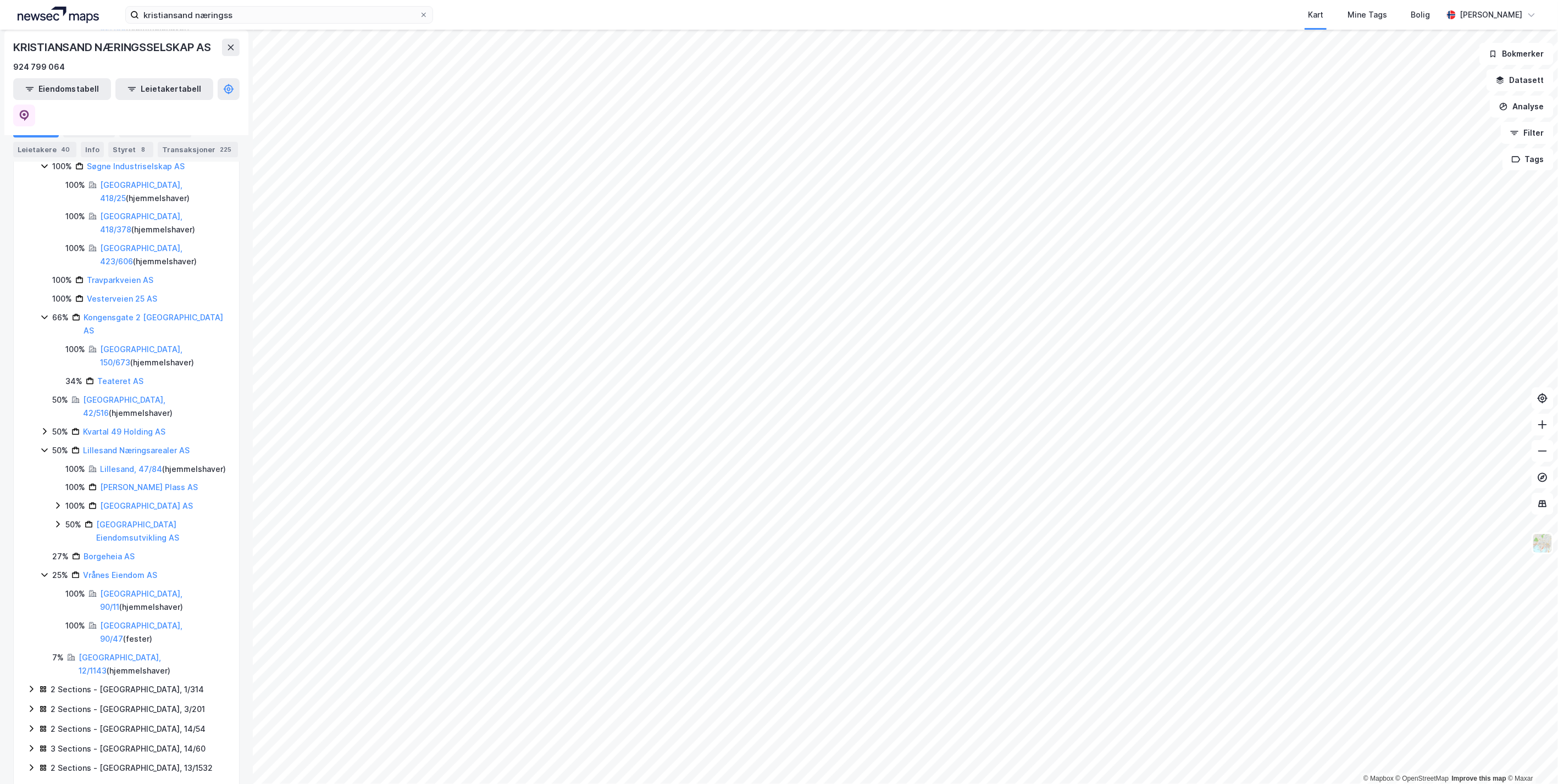
click at [42, 427] on icon at bounding box center [45, 431] width 9 height 9
click at [140, 671] on link "[GEOGRAPHIC_DATA], 12/1143" at bounding box center [120, 682] width 82 height 22
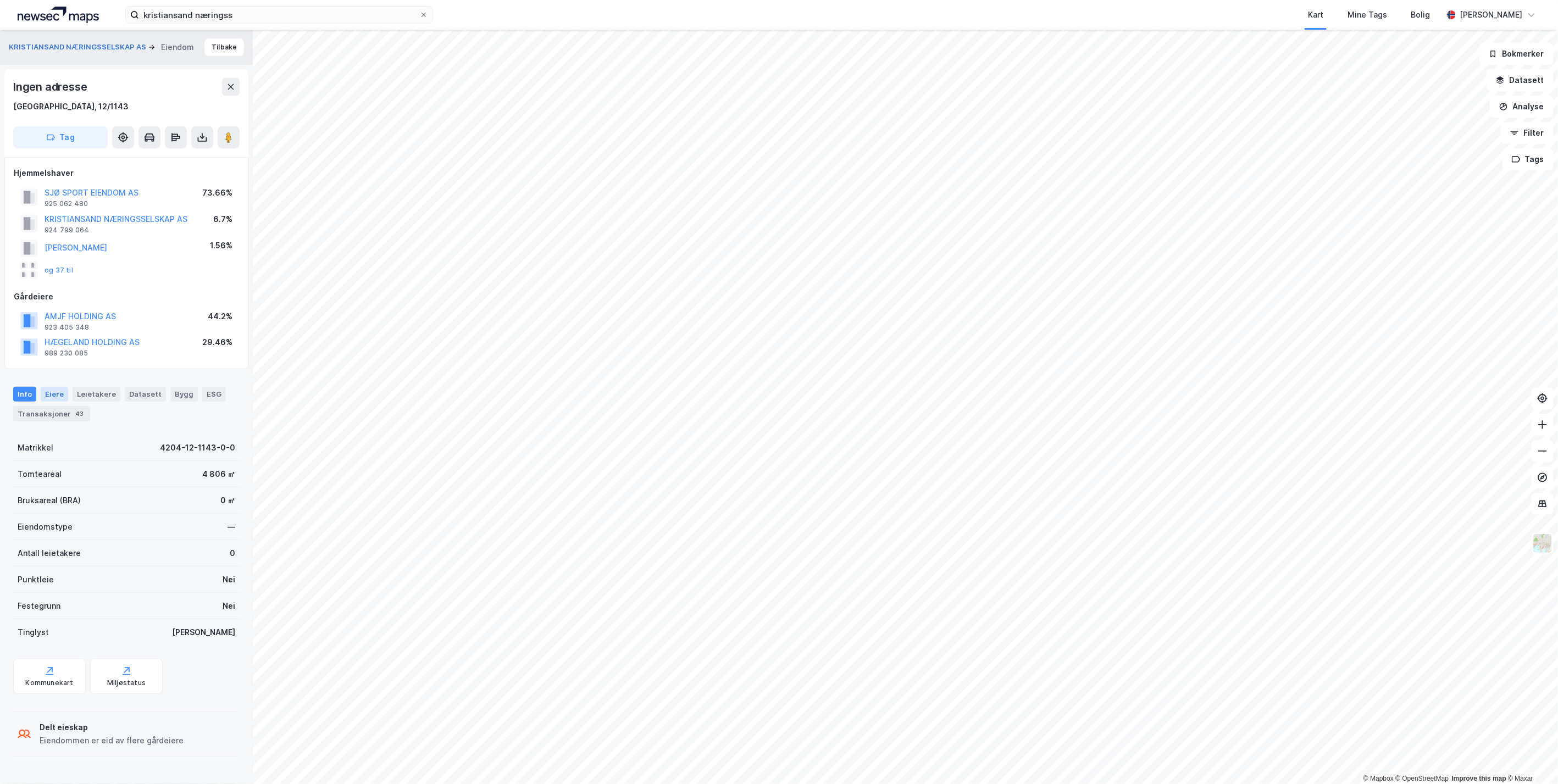
click at [52, 393] on div "Eiere" at bounding box center [54, 394] width 28 height 14
